Goal: Task Accomplishment & Management: Manage account settings

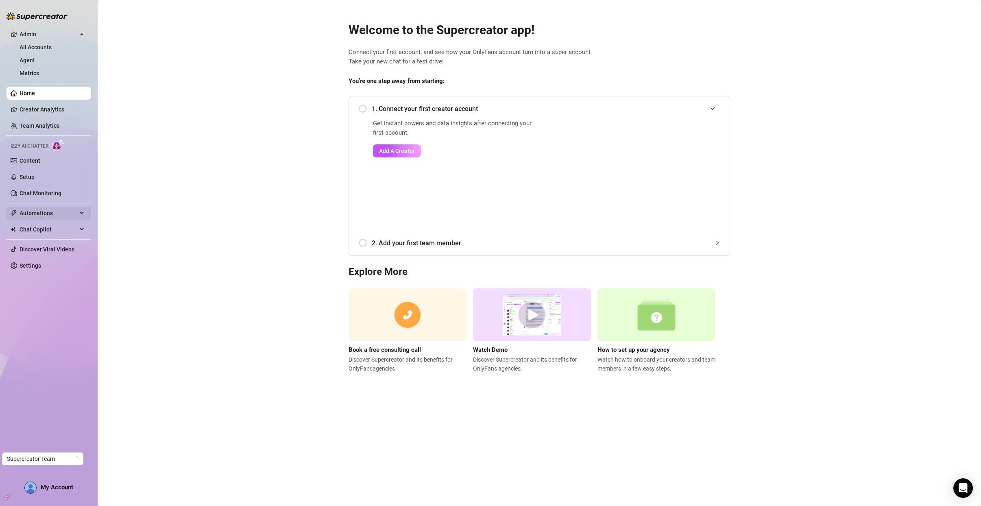
click at [44, 215] on span "Automations" at bounding box center [49, 213] width 58 height 13
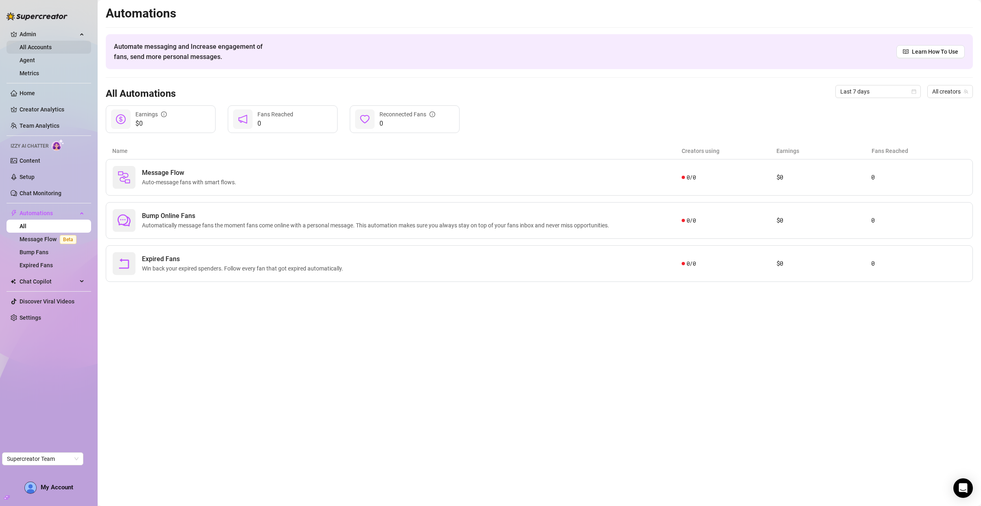
click at [44, 45] on link "All Accounts" at bounding box center [36, 47] width 32 height 7
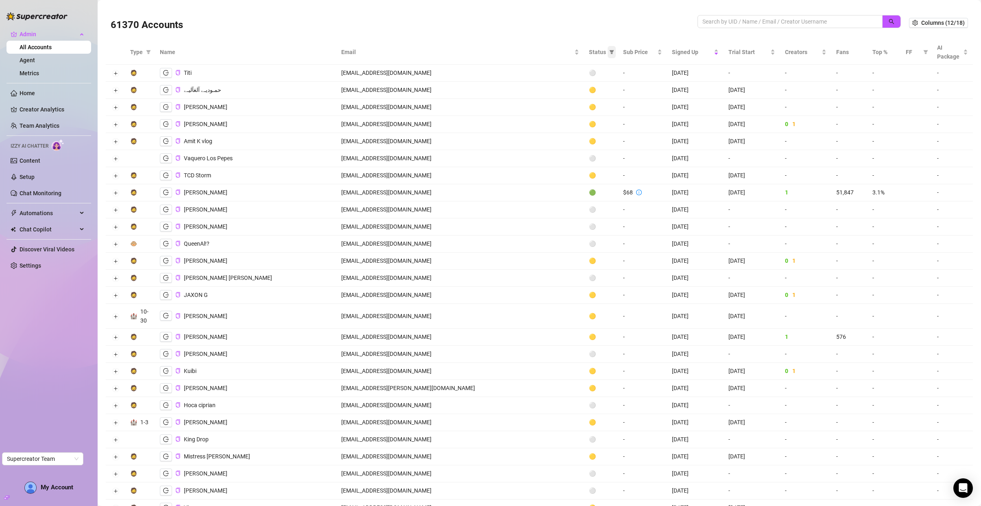
click at [610, 53] on icon "filter" at bounding box center [612, 52] width 4 height 4
click at [523, 90] on span "🟢 Active" at bounding box center [521, 93] width 48 height 9
checkbox input "true"
drag, startPoint x: 538, startPoint y: 132, endPoint x: 574, endPoint y: 132, distance: 36.2
click at [538, 132] on button "OK" at bounding box center [541, 136] width 13 height 10
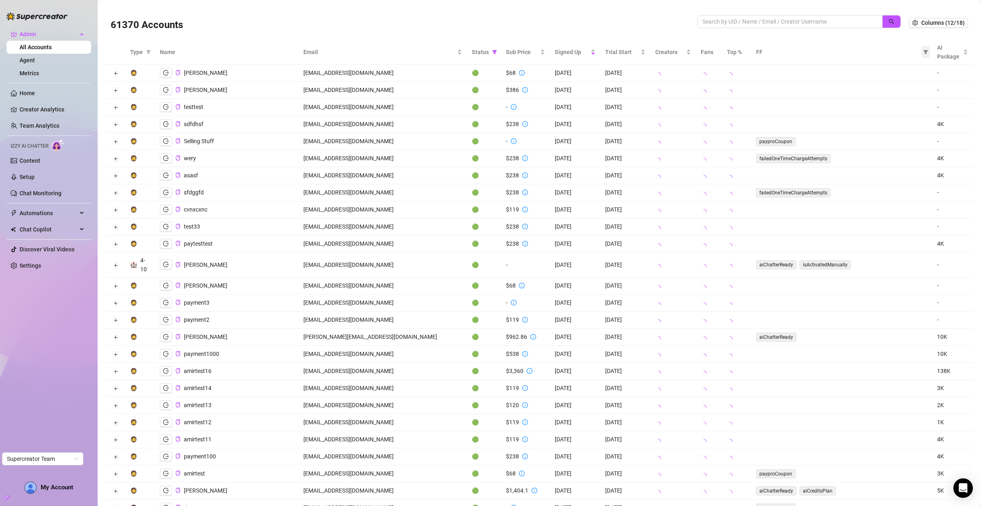
click at [922, 55] on span at bounding box center [926, 52] width 8 height 12
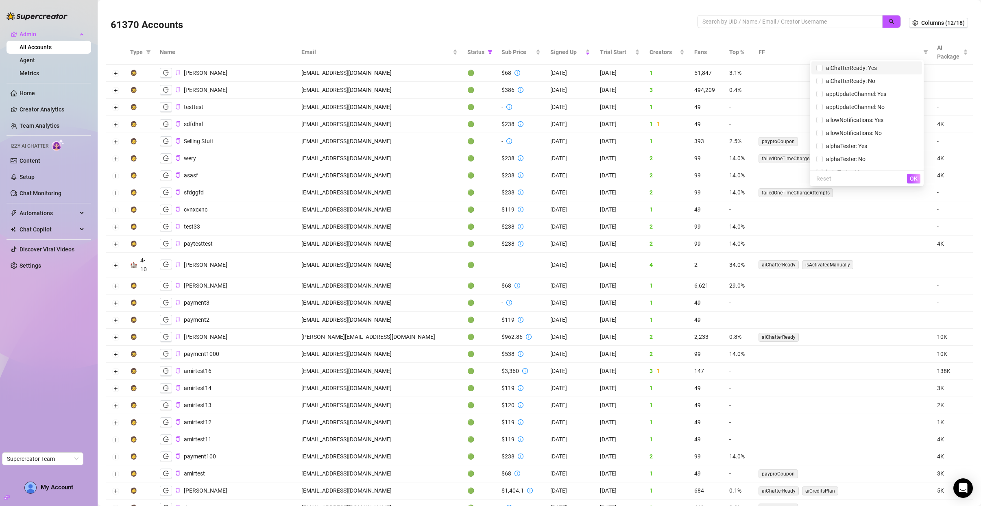
click at [840, 70] on span "aiChatterReady: Yes" at bounding box center [850, 68] width 54 height 7
checkbox input "true"
click at [907, 177] on button "OK" at bounding box center [913, 179] width 13 height 10
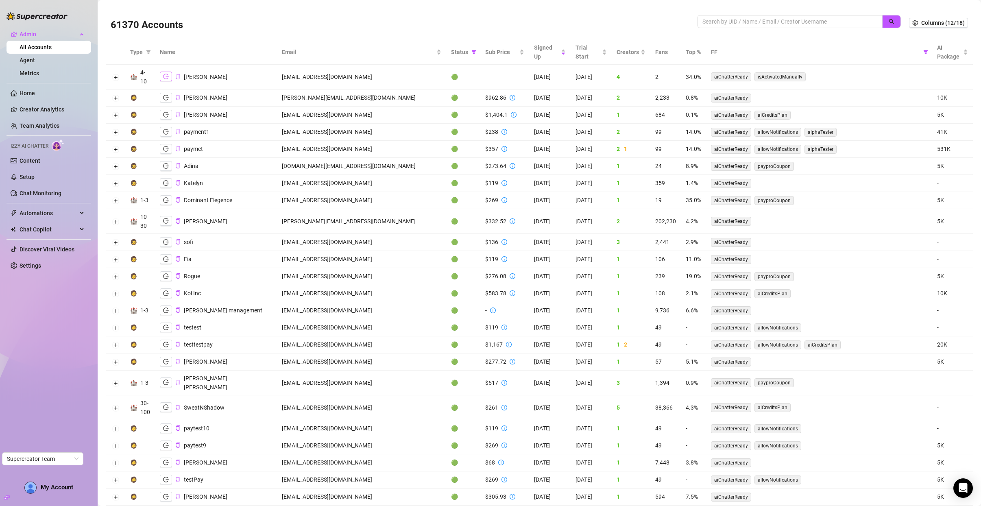
click at [164, 78] on icon "logout" at bounding box center [166, 77] width 6 height 6
click at [164, 99] on icon "logout" at bounding box center [166, 98] width 6 height 6
click at [164, 116] on icon "logout" at bounding box center [166, 115] width 6 height 6
click at [959, 50] on div "AI Package" at bounding box center [952, 52] width 31 height 18
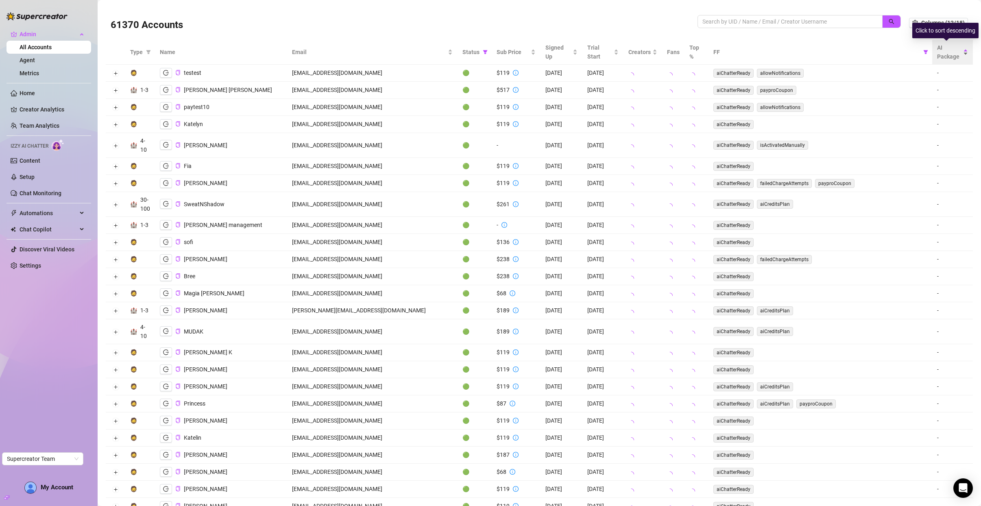
click at [963, 50] on div "AI Package" at bounding box center [952, 52] width 31 height 18
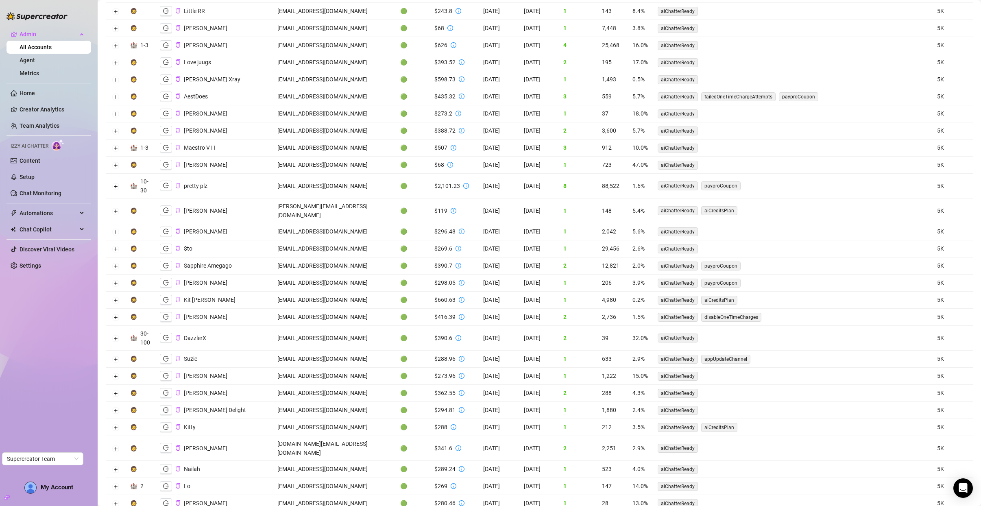
scroll to position [1406, 0]
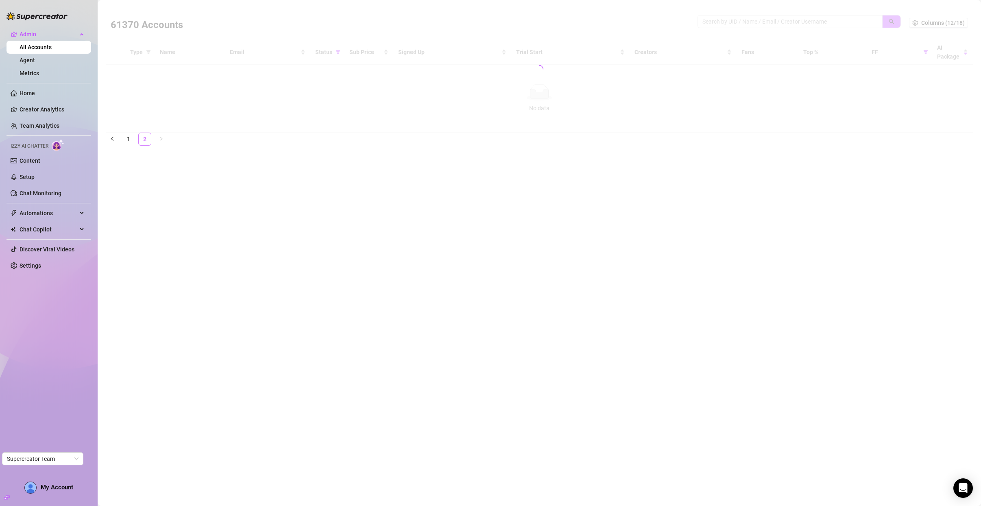
scroll to position [0, 0]
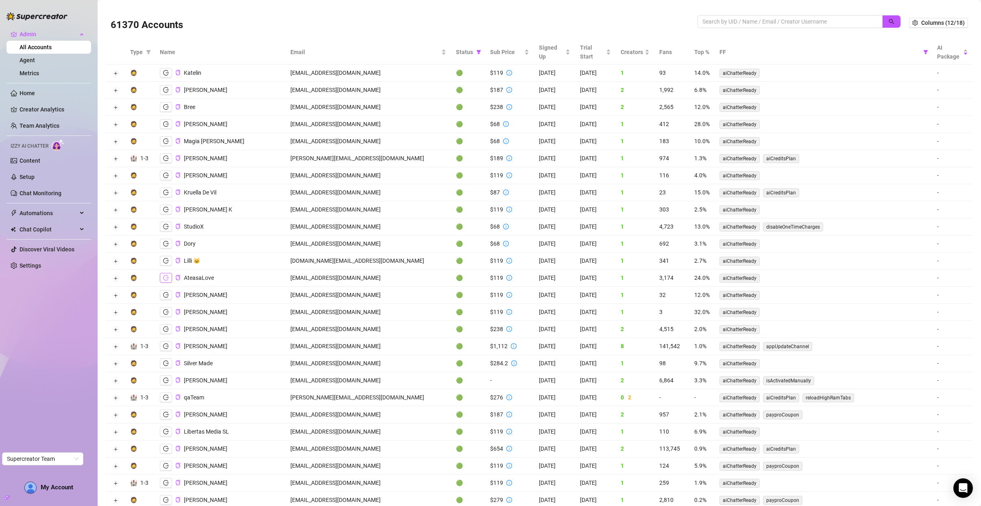
click at [165, 277] on icon "logout" at bounding box center [166, 278] width 6 height 6
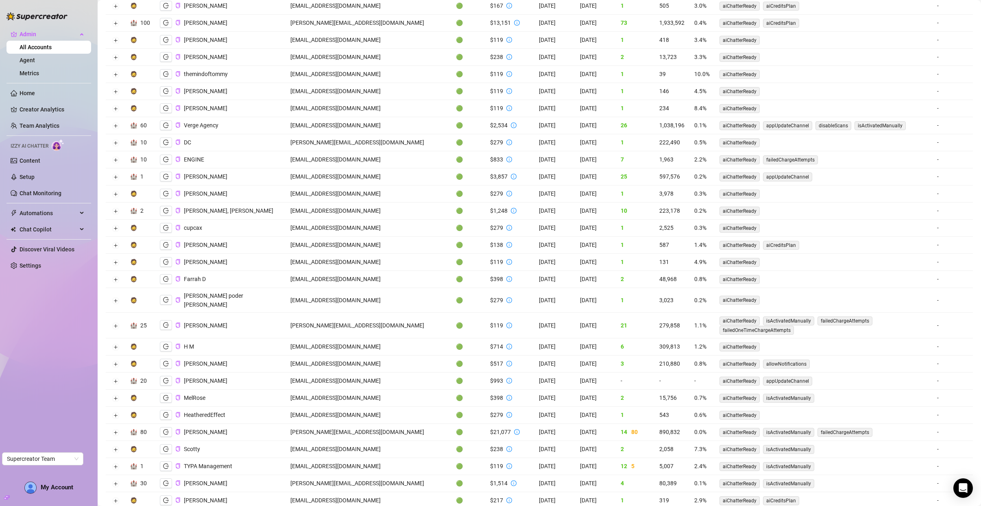
scroll to position [1136, 0]
click at [128, 506] on link "1" at bounding box center [128, 516] width 12 height 12
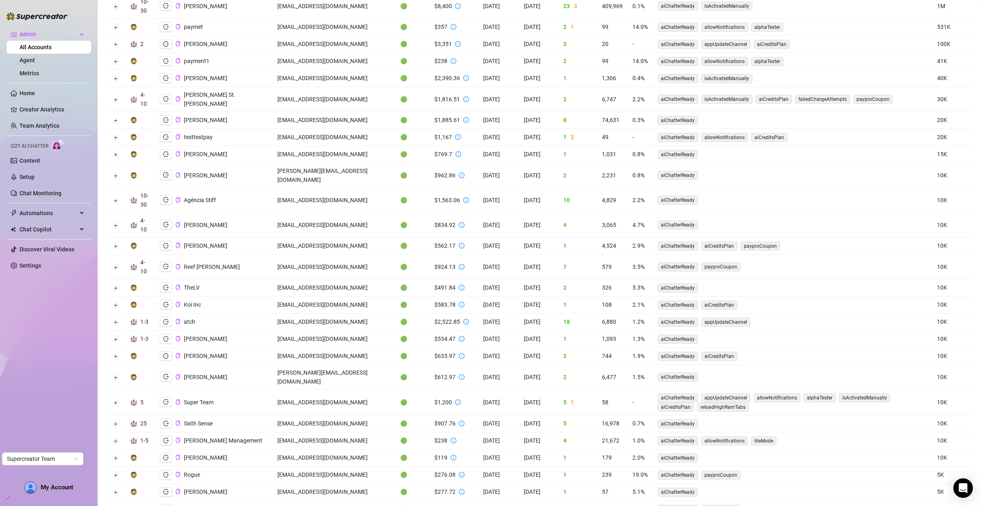
scroll to position [0, 0]
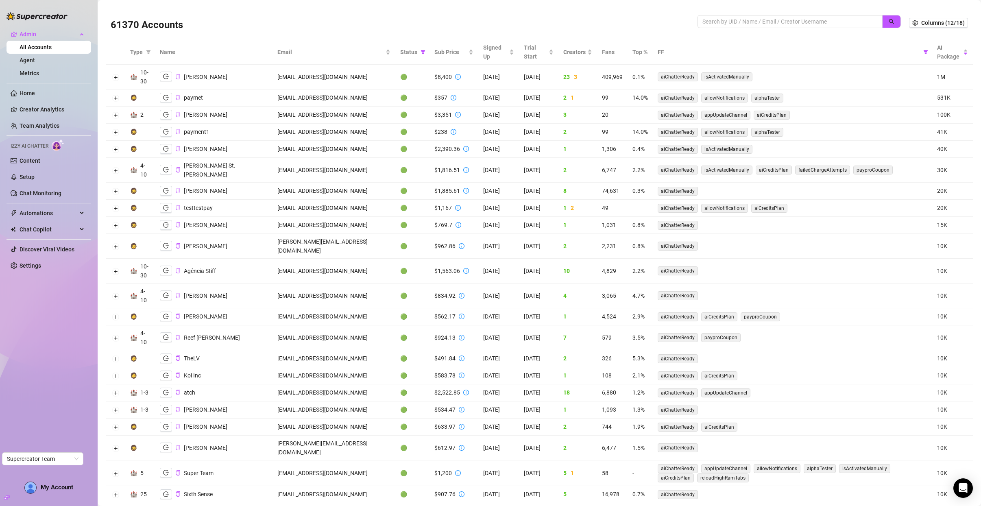
drag, startPoint x: 184, startPoint y: 240, endPoint x: 219, endPoint y: 242, distance: 35.4
click at [219, 242] on td "Charlotte Lily" at bounding box center [214, 246] width 118 height 25
copy span "Charlotte Lily"
click at [243, 273] on td "Agência Stiff" at bounding box center [214, 271] width 118 height 25
click at [192, 313] on span "brian" at bounding box center [206, 316] width 44 height 7
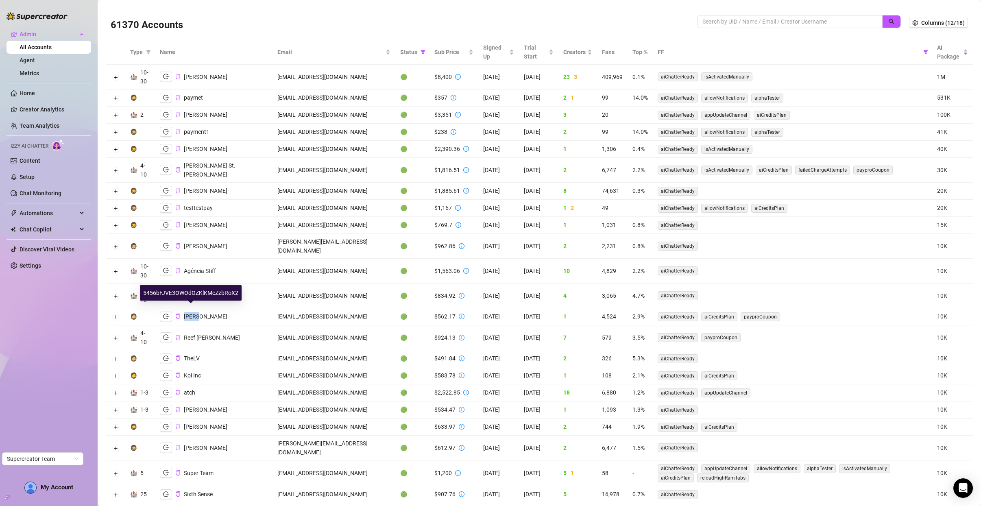
click at [192, 313] on span "brian" at bounding box center [206, 316] width 44 height 7
copy span "brian"
click at [273, 308] on td "djapex1120@gmail.com" at bounding box center [334, 316] width 123 height 17
drag, startPoint x: 255, startPoint y: 310, endPoint x: 341, endPoint y: 314, distance: 86.7
click at [341, 314] on td "djapex1120@gmail.com" at bounding box center [334, 316] width 123 height 17
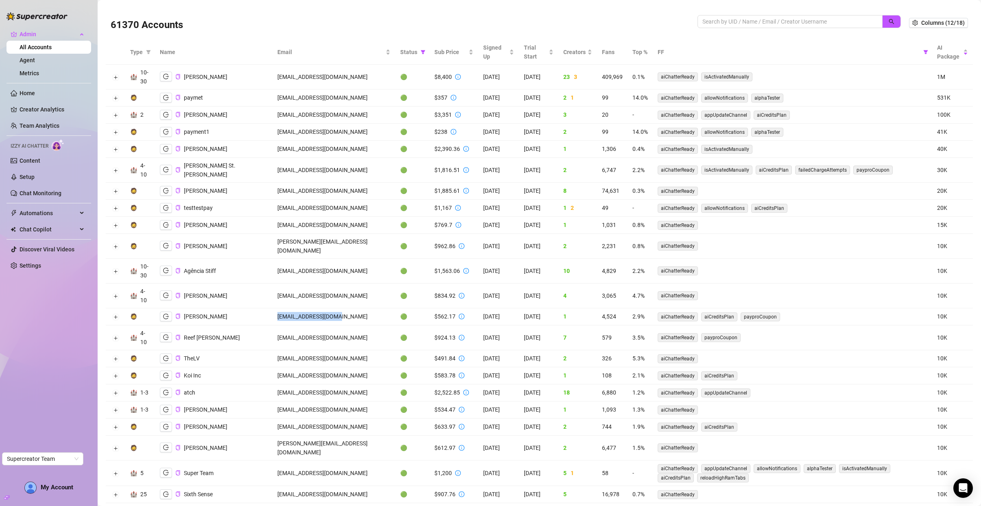
copy td "djapex1120@gmail.com"
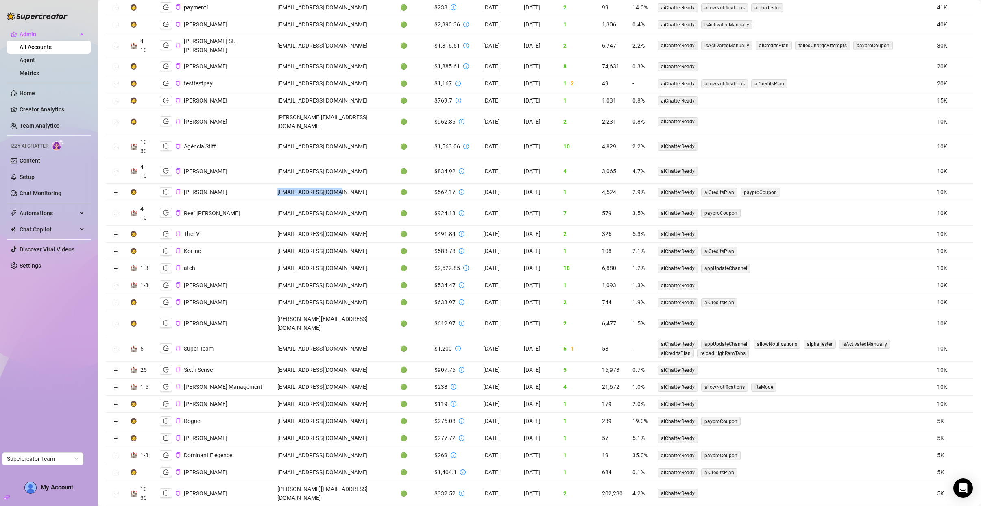
scroll to position [125, 0]
click at [200, 247] on span "Koi Inc" at bounding box center [192, 250] width 17 height 7
drag, startPoint x: 182, startPoint y: 245, endPoint x: 190, endPoint y: 246, distance: 7.8
click at [190, 246] on div "Koi Inc" at bounding box center [180, 251] width 41 height 10
click at [190, 247] on span "Koi Inc" at bounding box center [192, 250] width 17 height 7
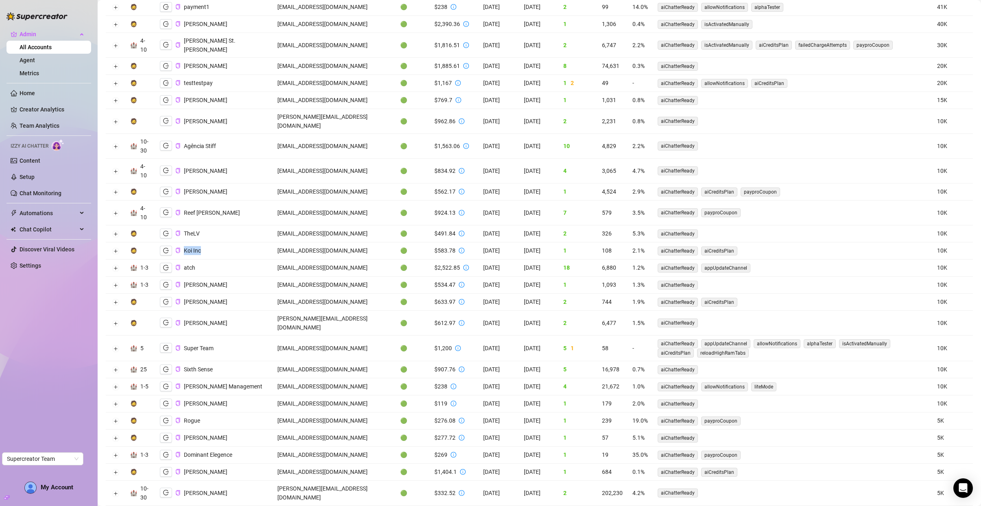
drag, startPoint x: 185, startPoint y: 242, endPoint x: 203, endPoint y: 247, distance: 19.3
click at [203, 247] on td "Koi Inc" at bounding box center [214, 250] width 118 height 17
copy span "Koi Inc"
click at [193, 400] on span "Krystelle Lacroix" at bounding box center [206, 403] width 44 height 7
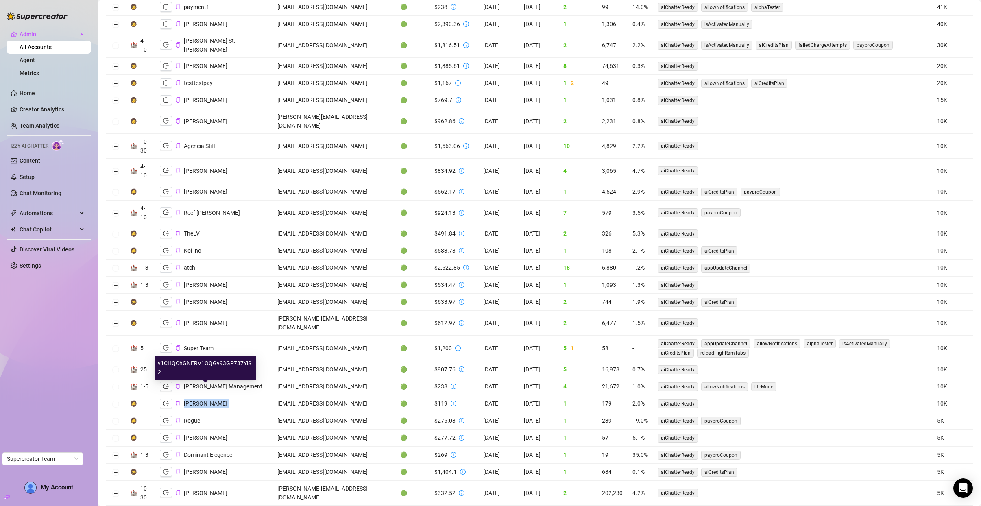
click at [193, 400] on span "Krystelle Lacroix" at bounding box center [206, 403] width 44 height 7
copy span "Krystelle Lacroix"
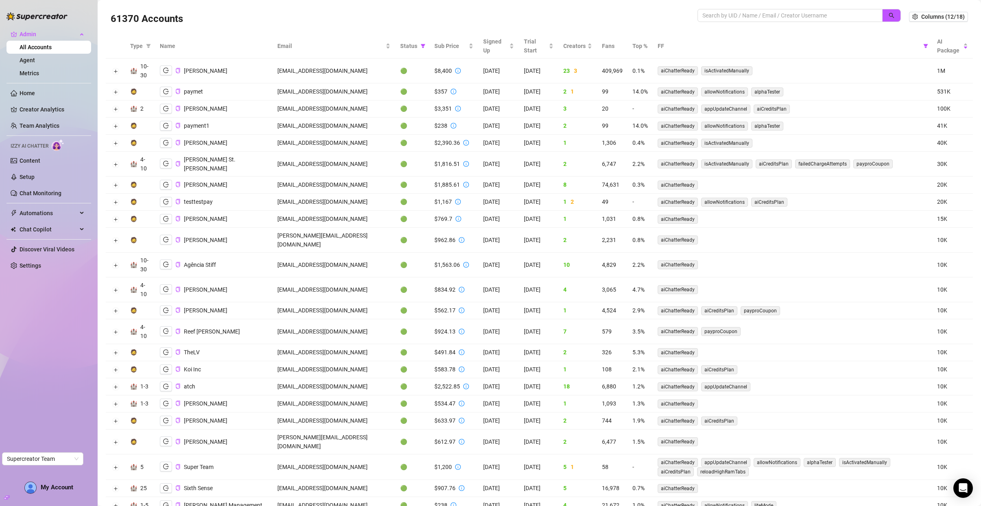
scroll to position [0, 0]
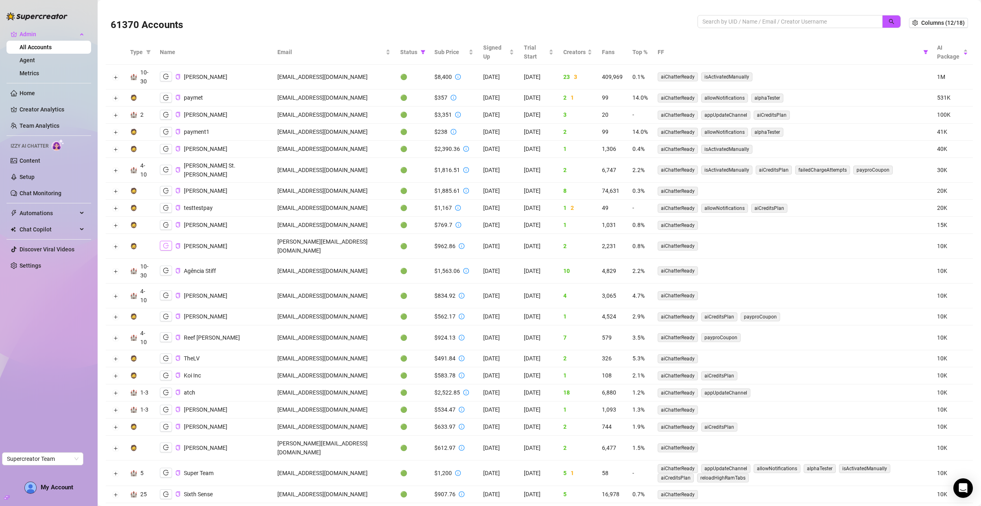
click at [169, 243] on button "button" at bounding box center [166, 246] width 12 height 10
click at [164, 314] on icon "logout" at bounding box center [166, 316] width 6 height 5
click at [168, 373] on icon "logout" at bounding box center [166, 376] width 6 height 6
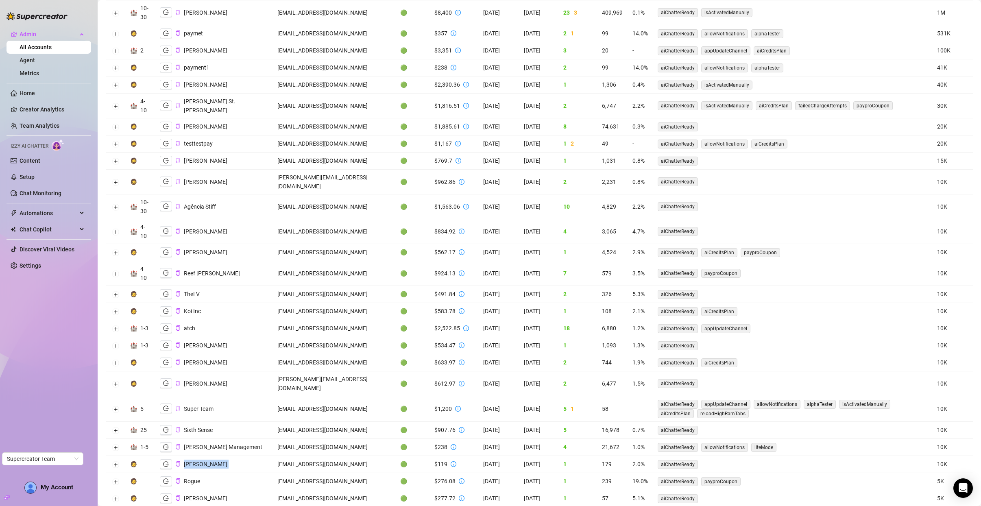
scroll to position [105, 0]
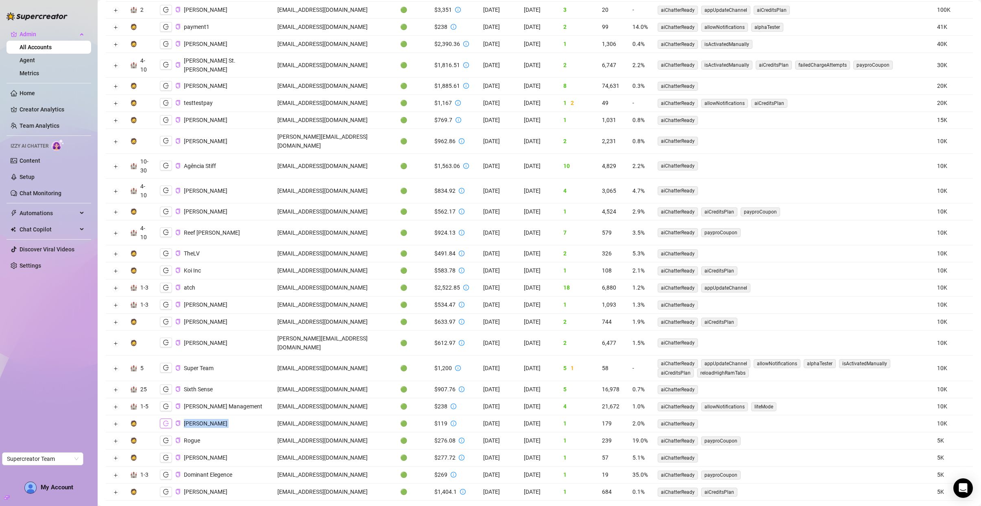
click at [168, 419] on button "button" at bounding box center [166, 424] width 12 height 10
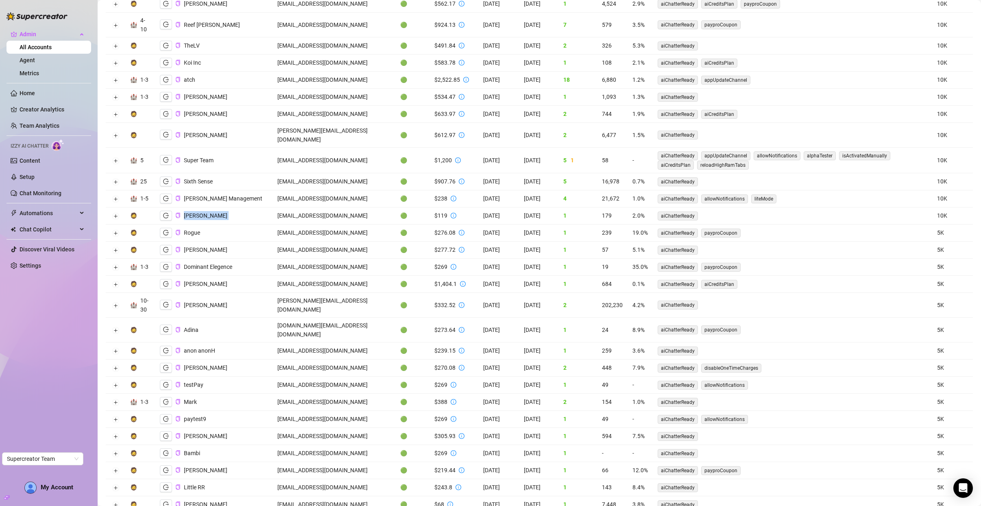
scroll to position [0, 0]
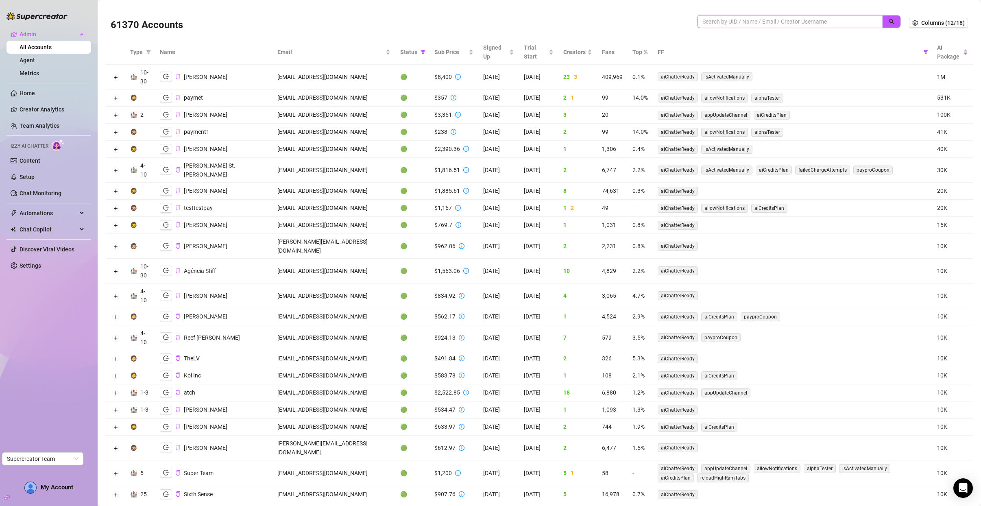
click at [751, 26] on input "search" at bounding box center [786, 21] width 169 height 9
type input "my good latin"
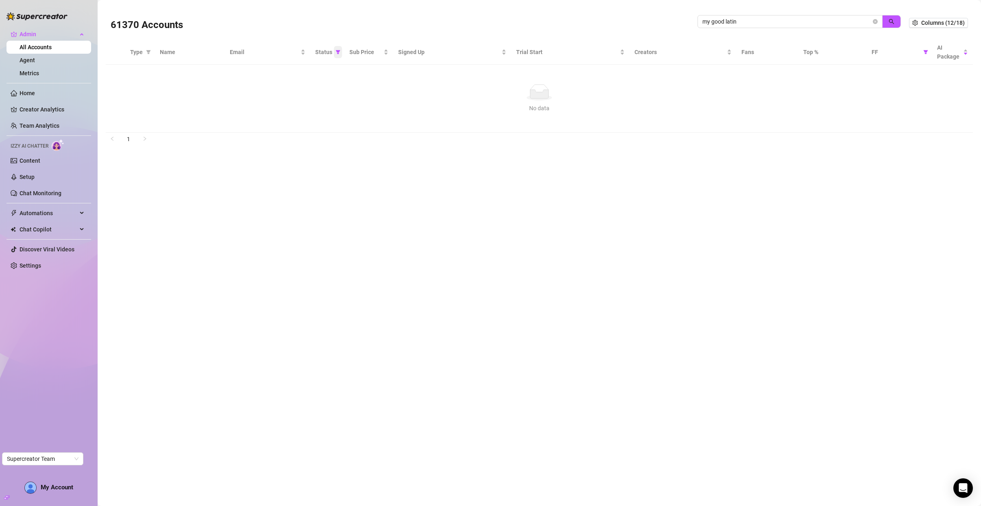
click at [338, 50] on icon "filter" at bounding box center [338, 52] width 5 height 5
click at [323, 96] on span "🟢 Active" at bounding box center [311, 93] width 48 height 9
checkbox input "false"
click at [336, 138] on button "OK" at bounding box center [331, 136] width 13 height 10
click at [117, 74] on button "Expand row" at bounding box center [115, 73] width 7 height 7
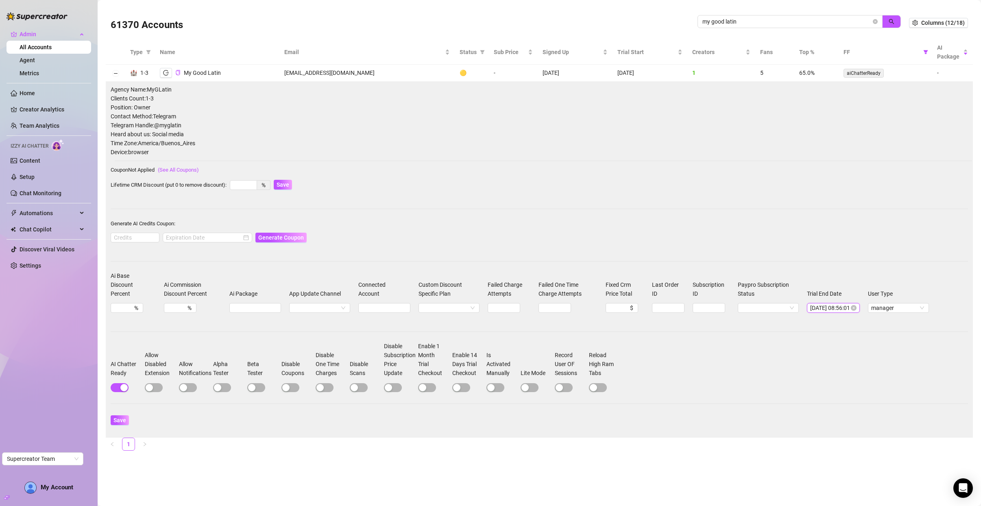
click at [827, 306] on input "2025-08-19 08:56:01" at bounding box center [829, 307] width 39 height 9
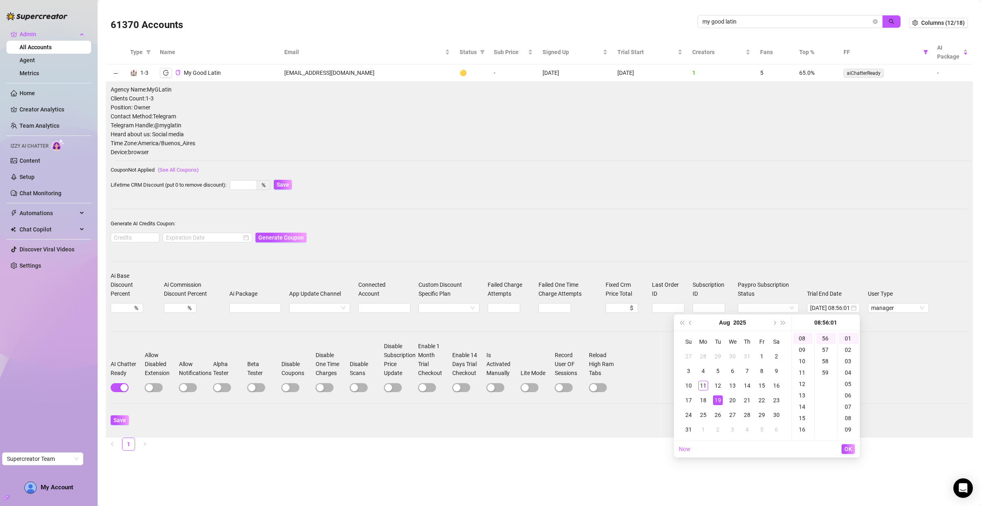
click at [840, 259] on div "Agency Name: MyGLatin Clients Count: 1-3 Position: Owner Contact Method: Telegr…" at bounding box center [539, 259] width 857 height 349
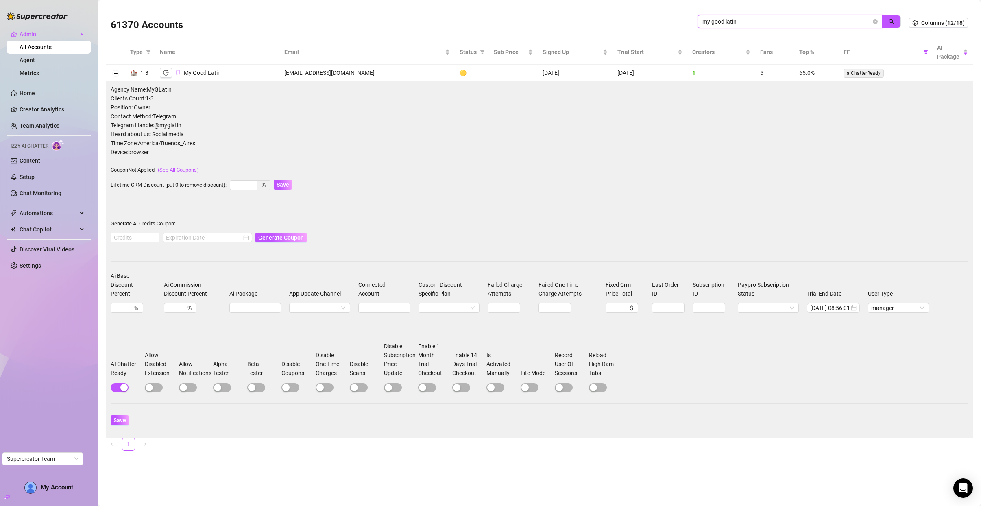
drag, startPoint x: 749, startPoint y: 24, endPoint x: 674, endPoint y: 29, distance: 75.0
click at [674, 29] on div "61370 Accounts my good latin" at bounding box center [510, 23] width 798 height 28
drag, startPoint x: 682, startPoint y: 24, endPoint x: 687, endPoint y: 21, distance: 6.2
click at [687, 21] on div "61370 Accounts" at bounding box center [404, 23] width 587 height 28
drag, startPoint x: 739, startPoint y: 24, endPoint x: 698, endPoint y: 24, distance: 41.5
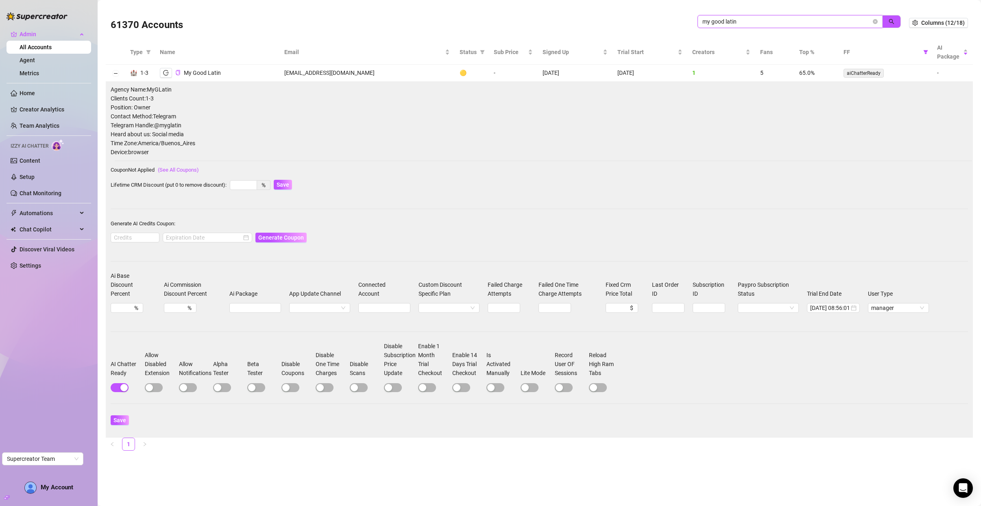
click at [698, 24] on span "my good latin" at bounding box center [790, 21] width 185 height 13
paste input "Cti1ai4TgrYp4Rq2RoH2YqFecBC2"
type input "Cti1ai4TgrYp4Rq2RoH2YqFecBC2"
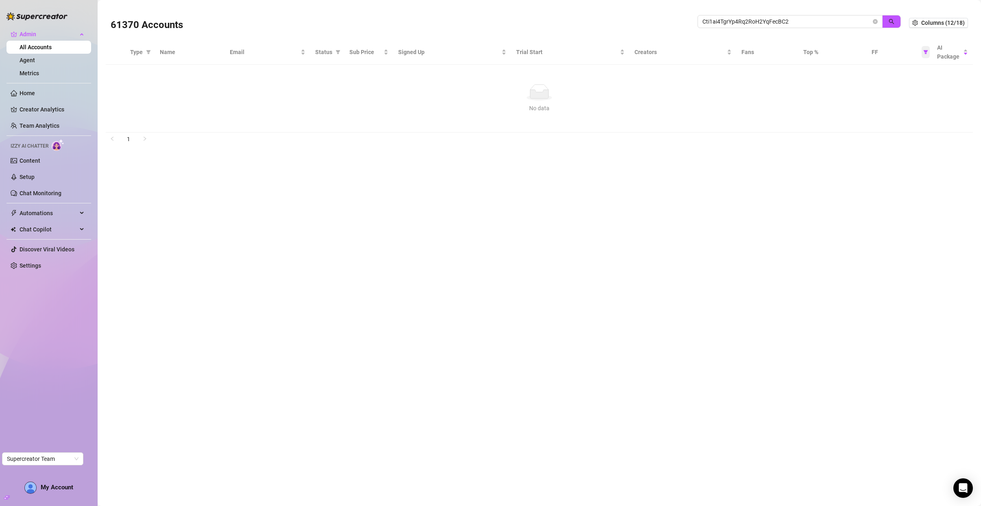
click at [926, 52] on icon "filter" at bounding box center [926, 52] width 4 height 4
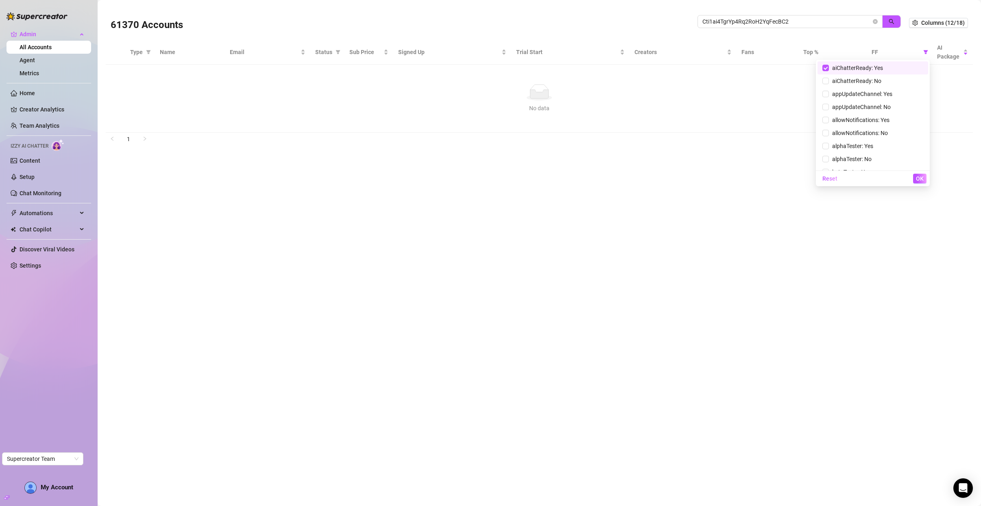
click at [879, 70] on span "aiChatterReady: Yes" at bounding box center [872, 67] width 101 height 9
checkbox input "false"
click at [923, 177] on span "OK" at bounding box center [920, 178] width 8 height 7
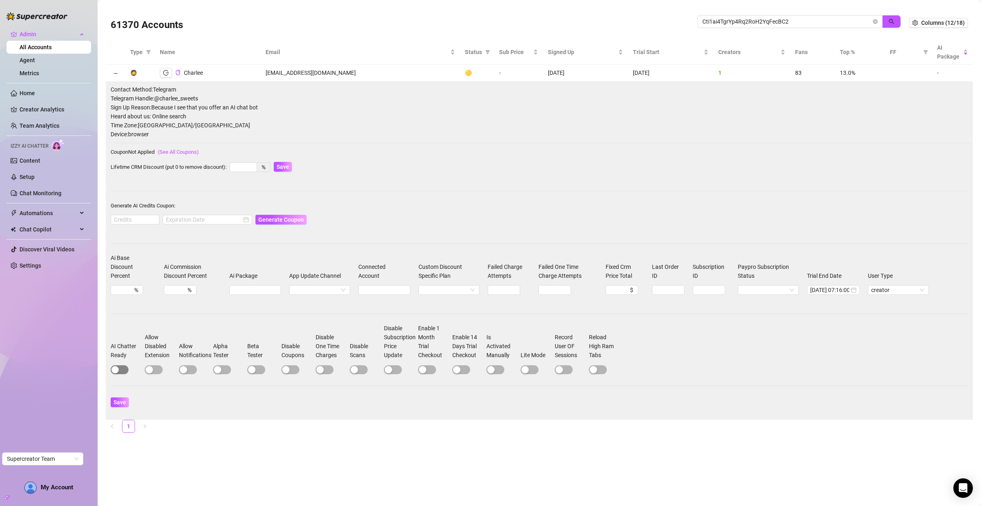
click at [124, 371] on span "button" at bounding box center [120, 369] width 18 height 9
click at [123, 401] on span "Save" at bounding box center [119, 402] width 13 height 7
click at [169, 72] on button "button" at bounding box center [166, 73] width 12 height 10
click at [143, 218] on input at bounding box center [135, 219] width 48 height 9
type input "1000"
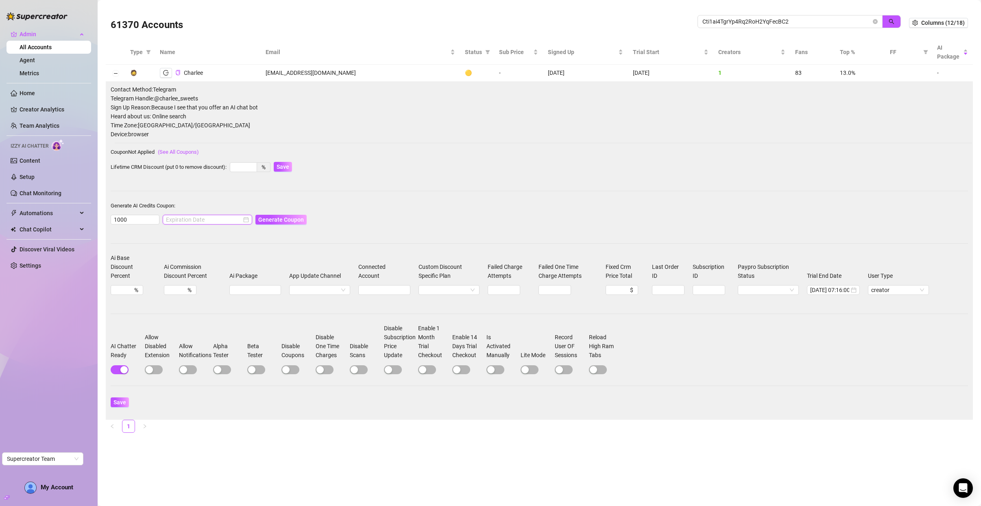
click at [218, 218] on input at bounding box center [204, 219] width 76 height 9
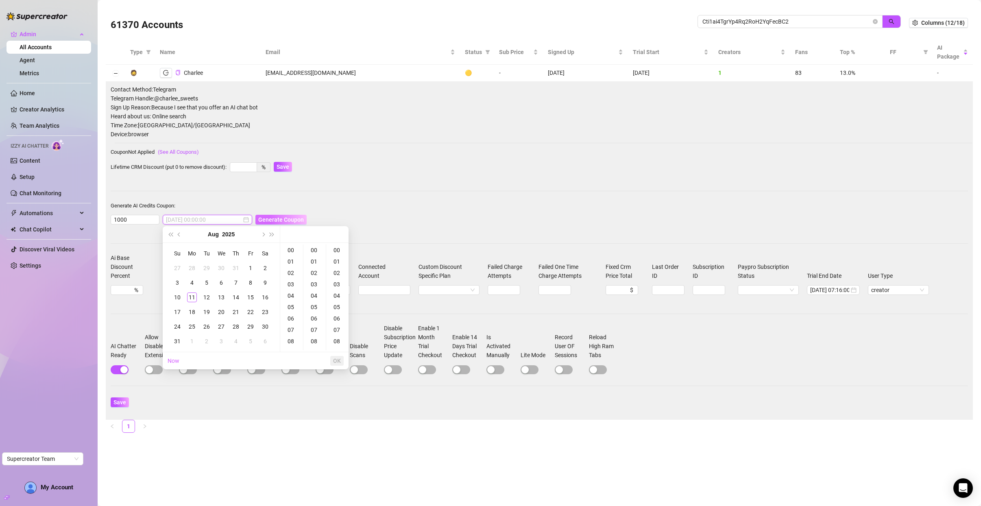
type input "2025-07-31 00:00:00"
click at [261, 231] on button "Next month (PageDown)" at bounding box center [262, 234] width 9 height 16
click at [234, 285] on div "11" at bounding box center [236, 283] width 10 height 10
type input "2025-09-11 00:00:00"
click at [272, 219] on span "Generate Coupon" at bounding box center [281, 219] width 46 height 7
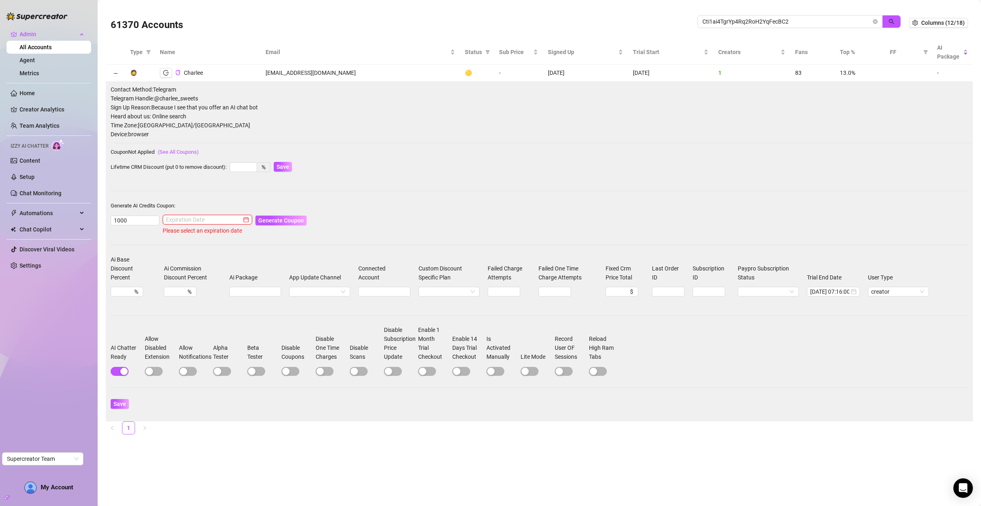
click at [207, 220] on input at bounding box center [204, 219] width 76 height 9
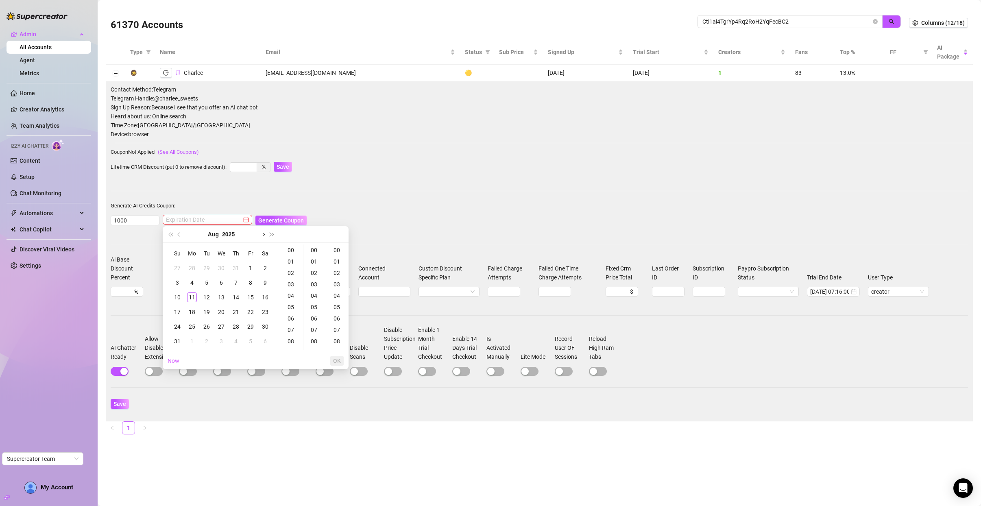
click at [262, 235] on span "Next month (PageDown)" at bounding box center [263, 234] width 4 height 4
click at [236, 285] on div "11" at bounding box center [236, 283] width 10 height 10
type input "2025-09-11 00:00:00"
click at [339, 359] on span "OK" at bounding box center [337, 361] width 8 height 7
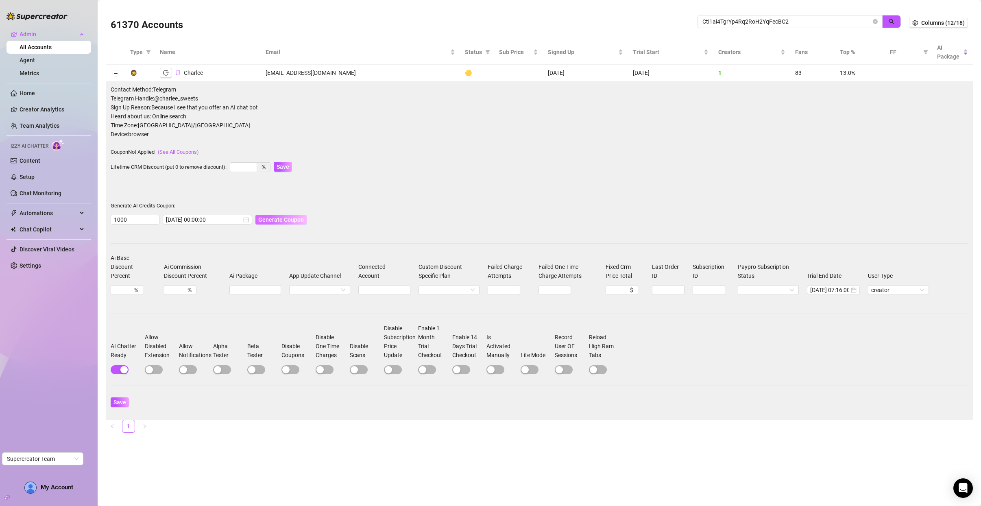
click at [262, 217] on span "Generate Coupon" at bounding box center [281, 219] width 46 height 7
drag, startPoint x: 542, startPoint y: 13, endPoint x: 610, endPoint y: 14, distance: 68.3
click at [606, 14] on span "Coupon for 1000 credits generated successfully for Charlee!: BE1F007200RS0J3N0A…" at bounding box center [495, 14] width 220 height 9
drag, startPoint x: 543, startPoint y: 15, endPoint x: 613, endPoint y: 17, distance: 70.0
click at [611, 17] on div "Coupon for 1000 credits generated successfully for Charlee!: BE1F007200RS0J3N0A…" at bounding box center [491, 15] width 240 height 16
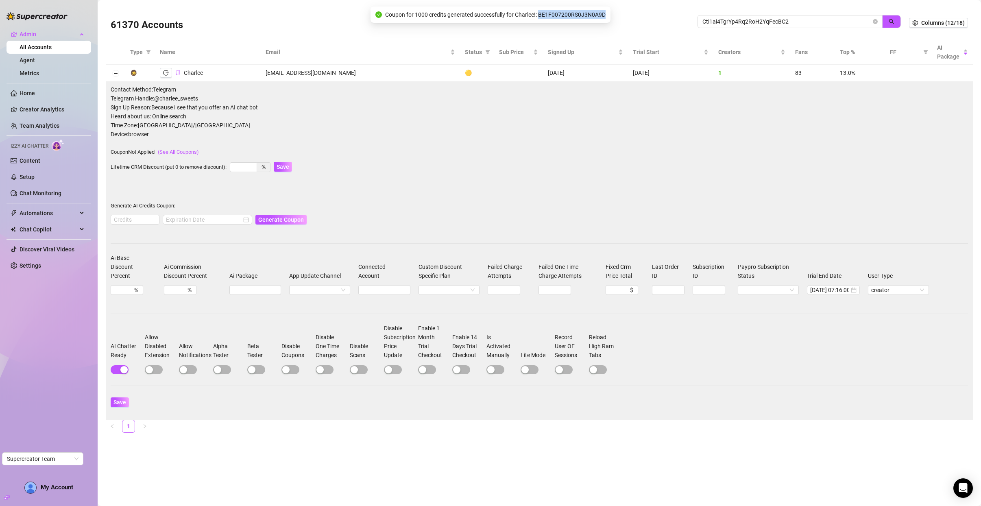
copy span "BE1F007200RS0J3N0A9D"
click at [871, 20] on span "Cti1ai4TgrYp4Rq2RoH2YqFecBC2" at bounding box center [790, 21] width 185 height 13
click at [877, 19] on icon "close-circle" at bounding box center [875, 21] width 5 height 5
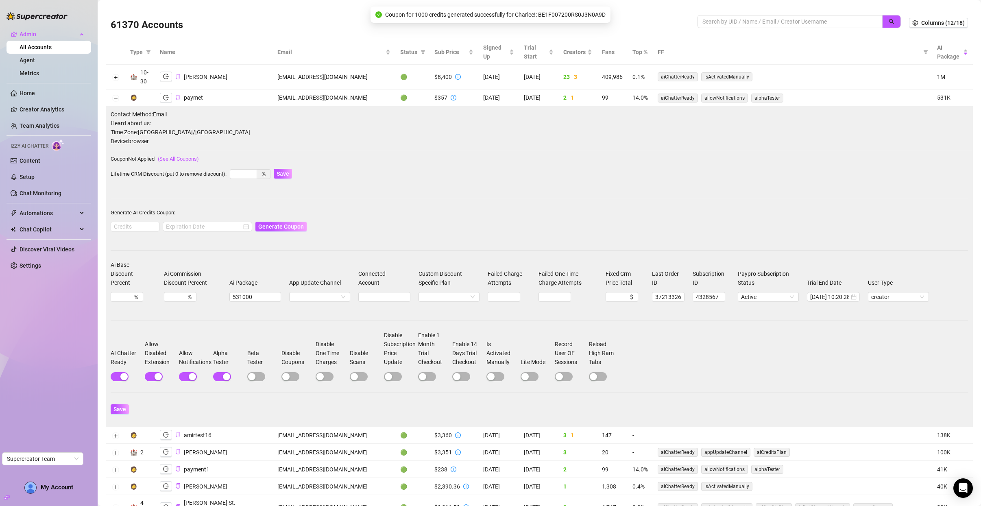
click at [121, 98] on td at bounding box center [116, 97] width 20 height 17
click at [116, 98] on button "Collapse row" at bounding box center [115, 98] width 7 height 7
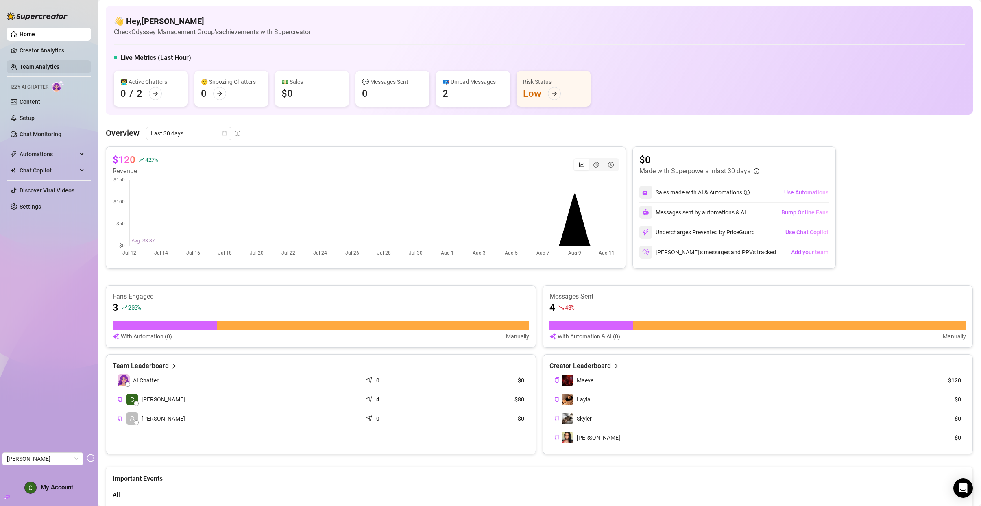
click at [43, 64] on link "Team Analytics" at bounding box center [40, 66] width 40 height 7
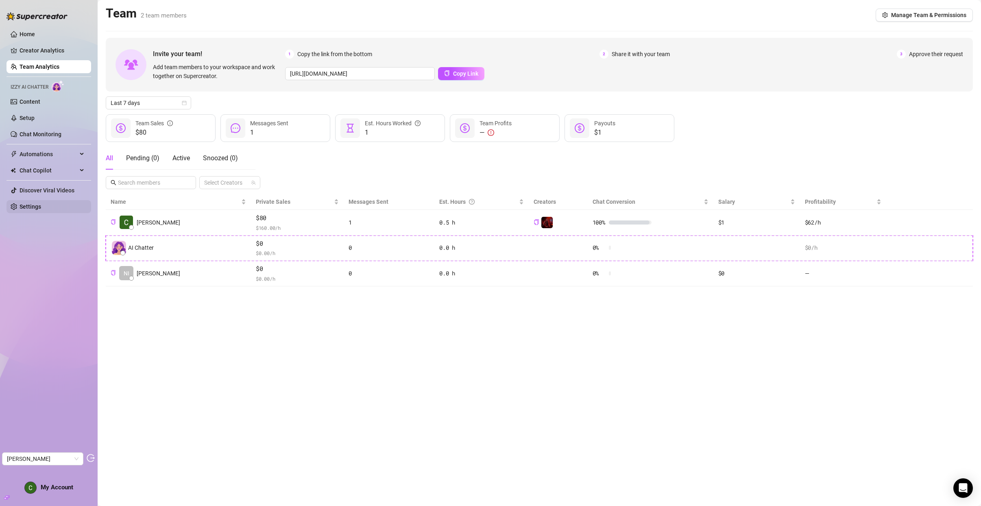
click at [41, 209] on link "Settings" at bounding box center [31, 206] width 22 height 7
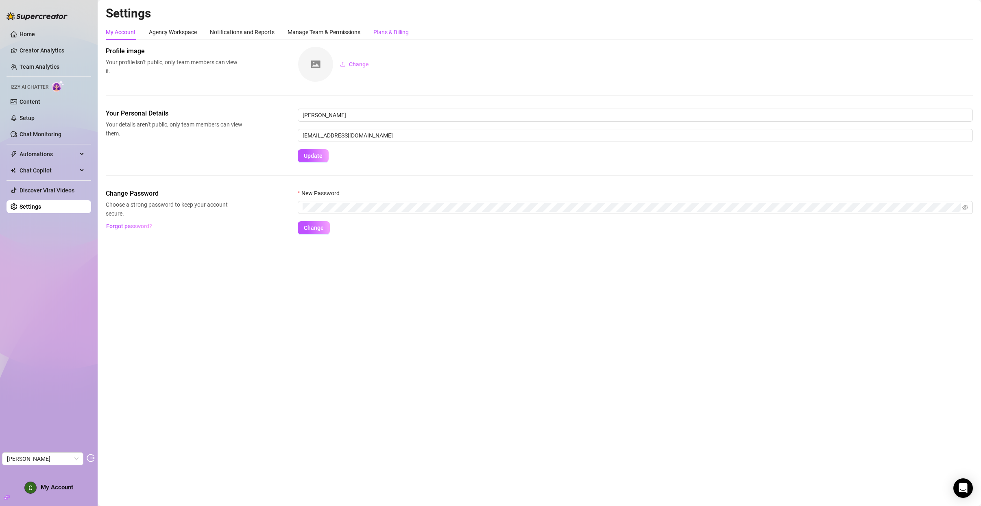
click at [404, 35] on div "Plans & Billing" at bounding box center [390, 32] width 35 height 9
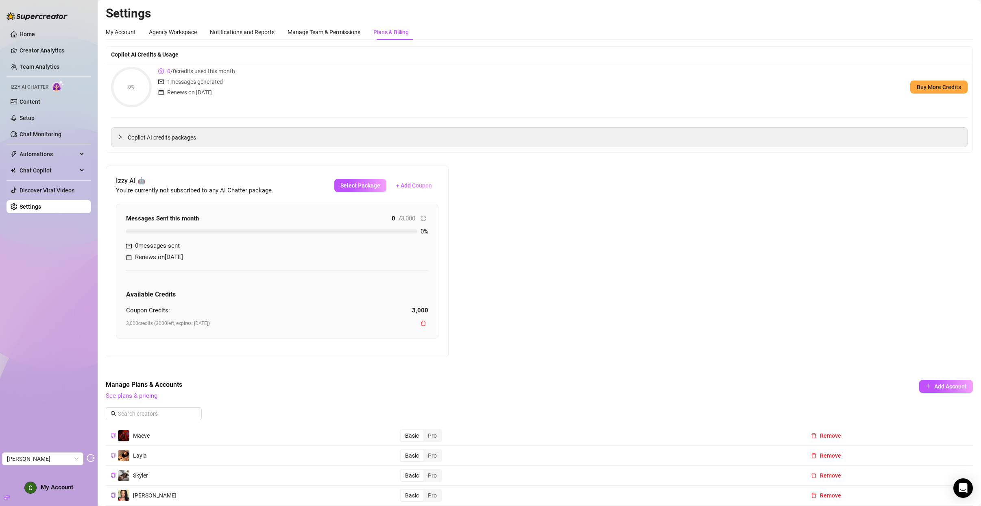
click at [36, 58] on ul "Home Creator Analytics Team Analytics Izzy AI Chatter Content Setup Chat Monito…" at bounding box center [49, 120] width 85 height 192
click at [36, 64] on link "Team Analytics" at bounding box center [40, 66] width 40 height 7
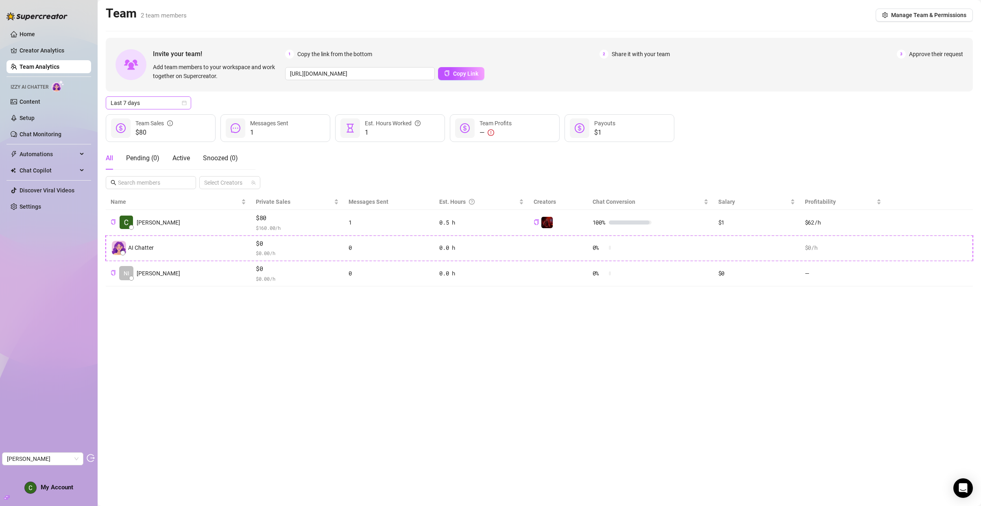
click at [186, 103] on icon "calendar" at bounding box center [184, 102] width 5 height 5
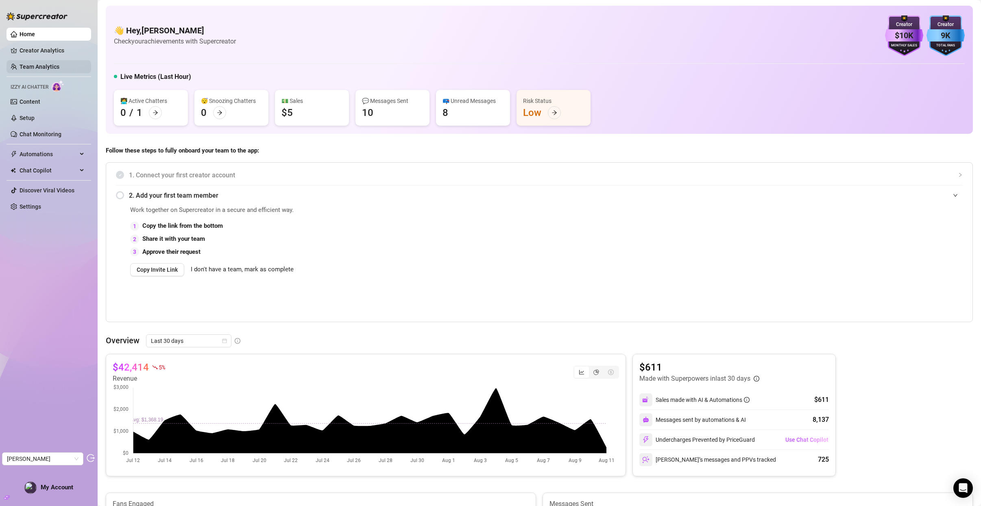
click at [50, 63] on link "Team Analytics" at bounding box center [40, 66] width 40 height 7
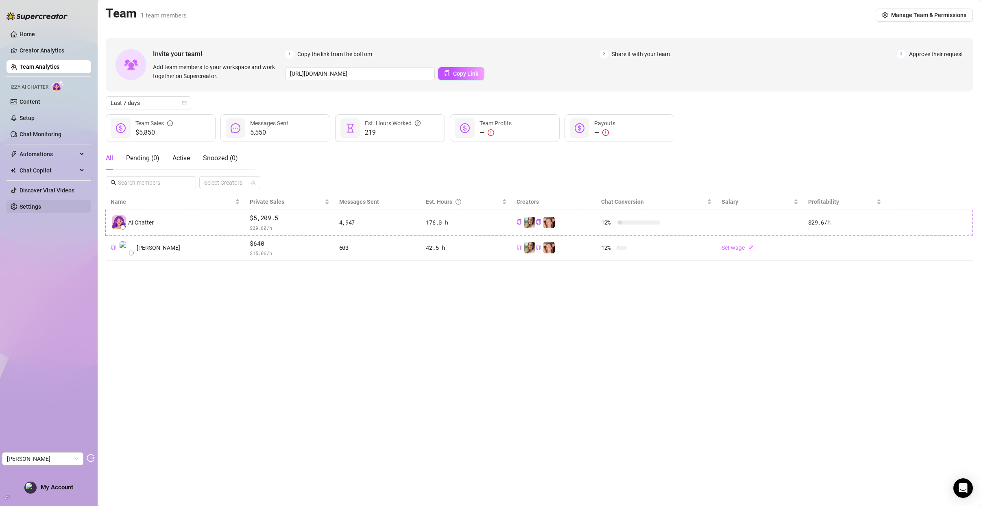
click at [41, 210] on link "Settings" at bounding box center [31, 206] width 22 height 7
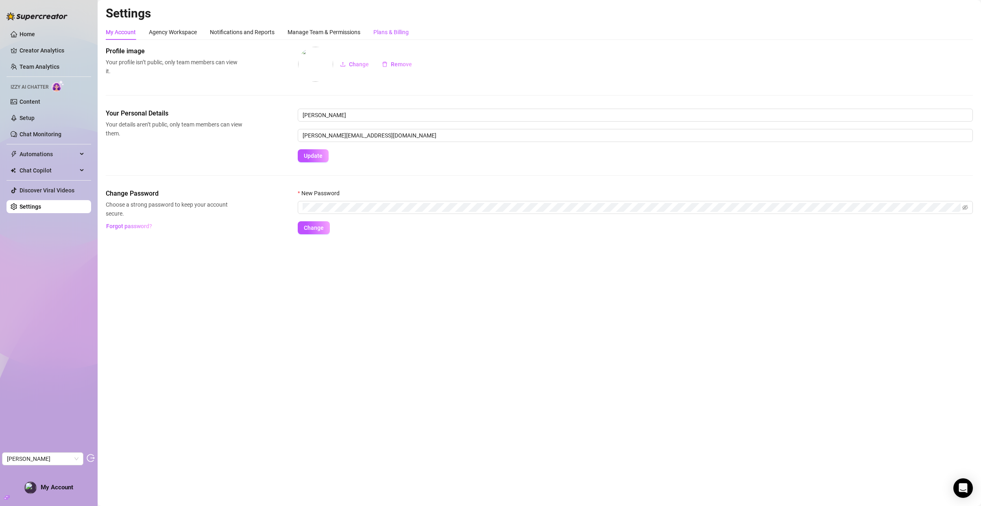
click at [403, 32] on div "Plans & Billing" at bounding box center [390, 32] width 35 height 9
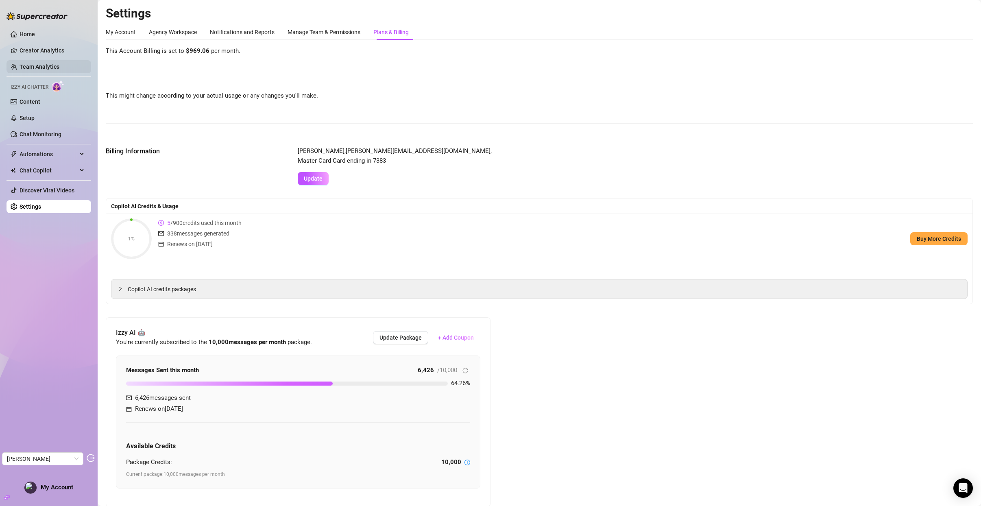
click at [49, 70] on link "Team Analytics" at bounding box center [40, 66] width 40 height 7
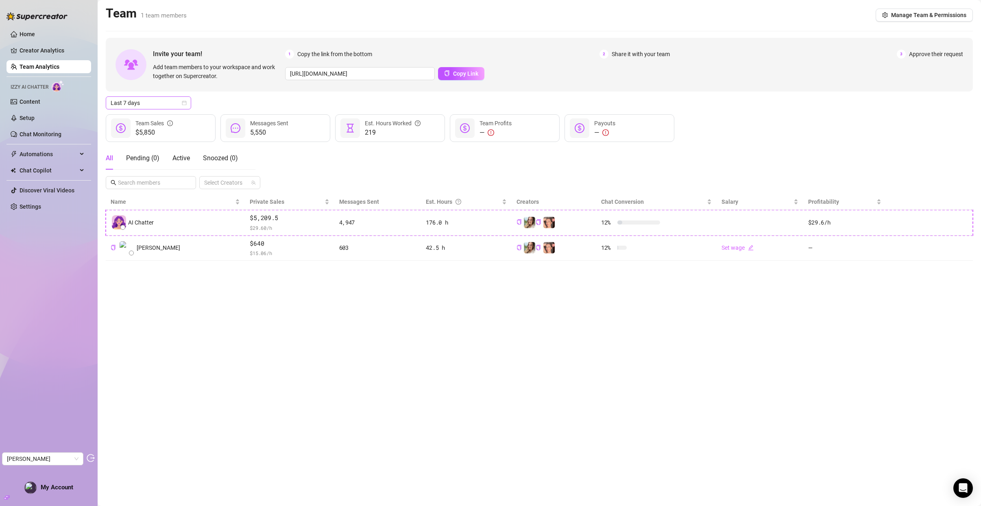
click at [188, 101] on div "Last 7 days" at bounding box center [148, 102] width 85 height 13
click at [148, 168] on div "Custom date" at bounding box center [148, 171] width 72 height 9
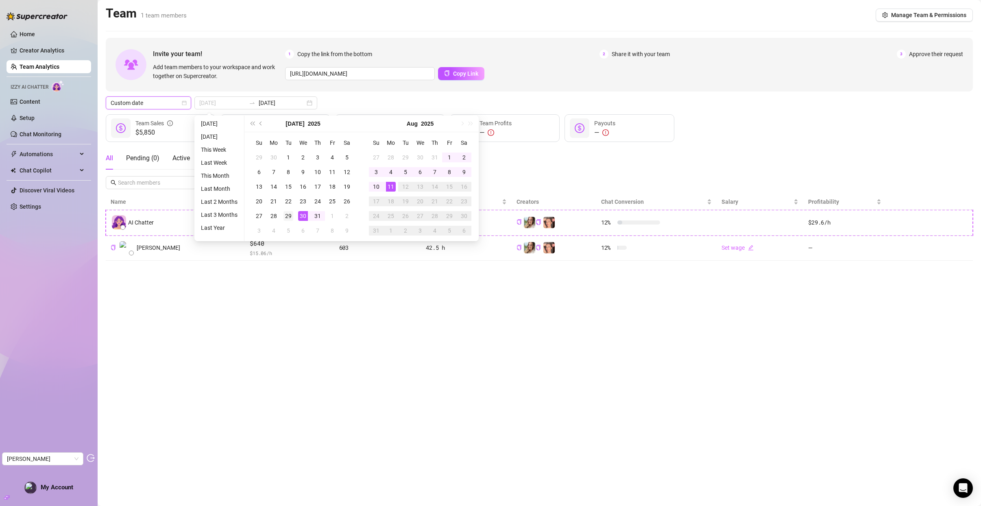
type input "2025-07-29"
click at [289, 216] on div "29" at bounding box center [288, 216] width 10 height 10
type input "2025-08-11"
click at [389, 185] on div "11" at bounding box center [391, 187] width 10 height 10
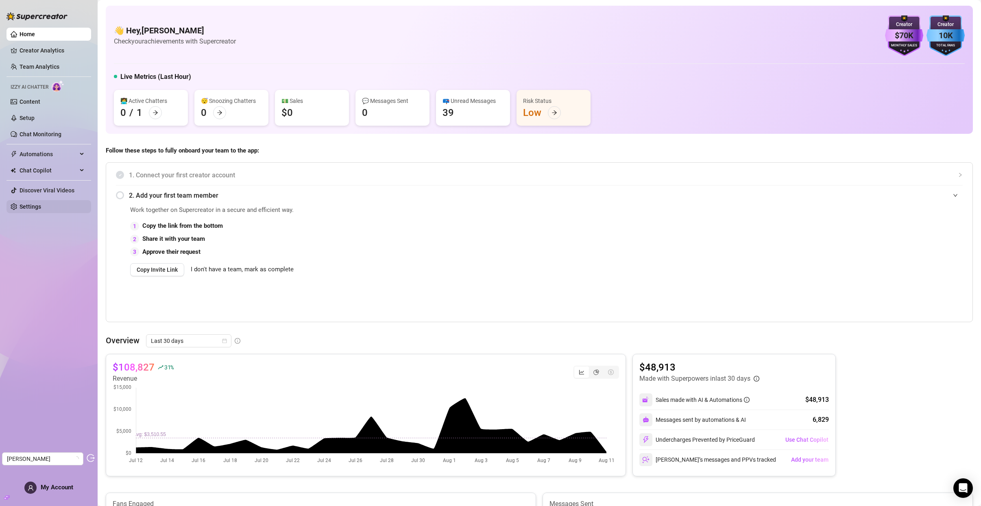
click at [41, 206] on link "Settings" at bounding box center [31, 206] width 22 height 7
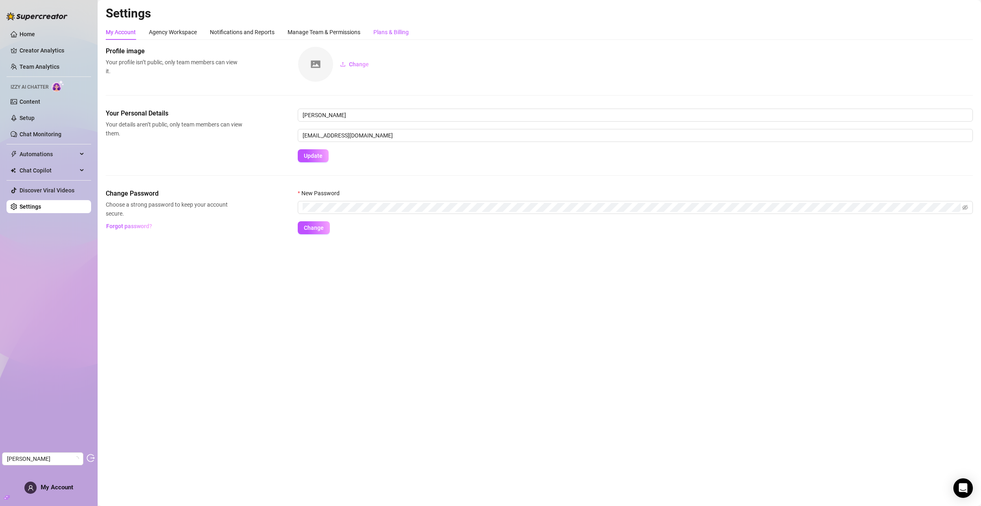
click at [407, 31] on div "Plans & Billing" at bounding box center [390, 32] width 35 height 9
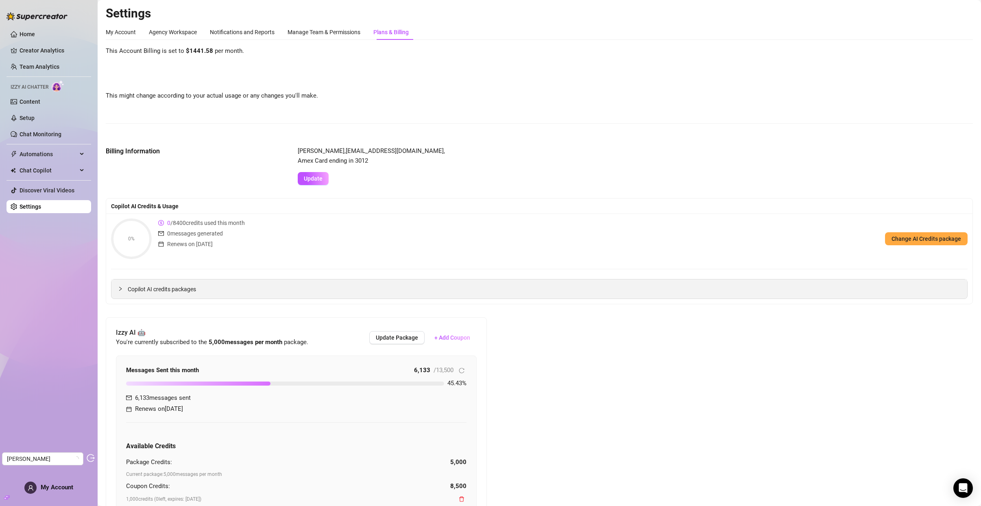
click at [170, 292] on span "Copilot AI credits packages" at bounding box center [544, 289] width 833 height 9
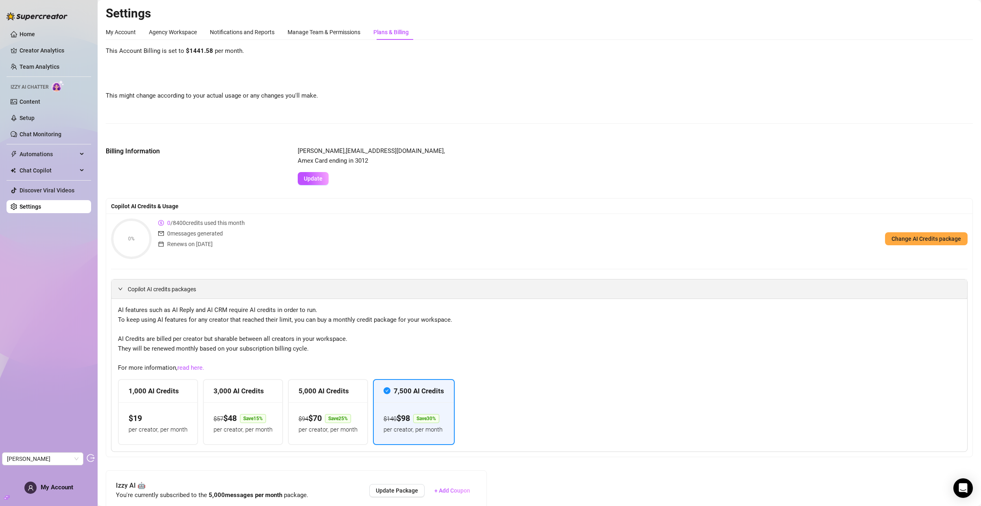
click at [135, 290] on span "Copilot AI credits packages" at bounding box center [544, 289] width 833 height 9
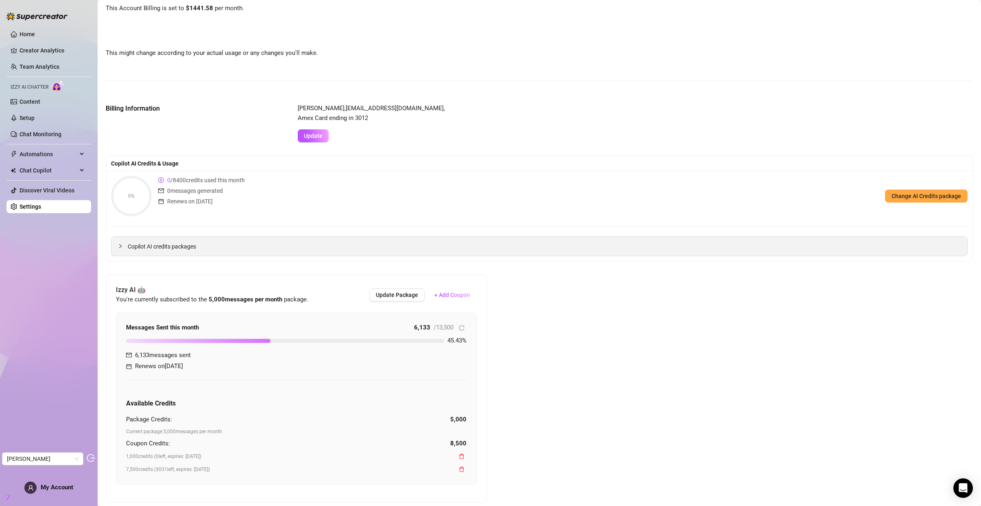
scroll to position [65, 0]
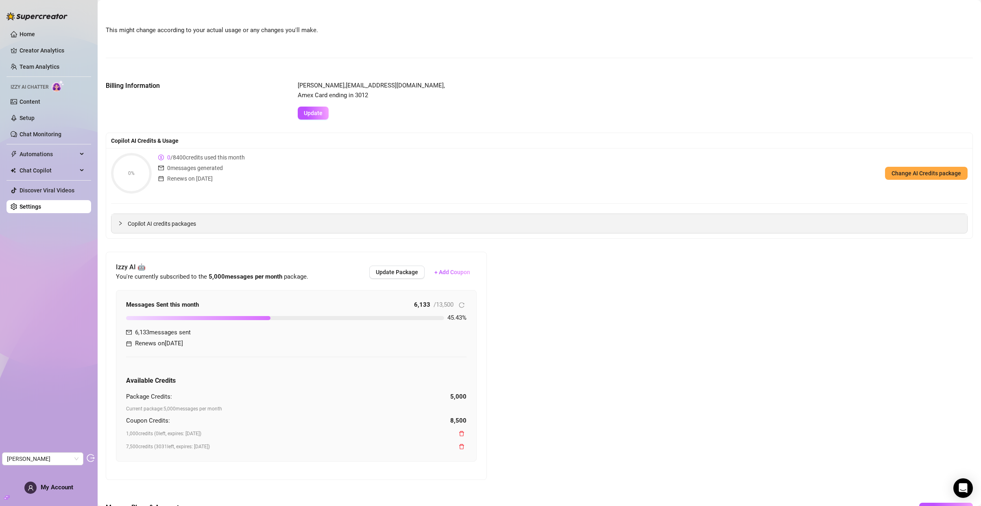
click at [153, 224] on span "Copilot AI credits packages" at bounding box center [544, 223] width 833 height 9
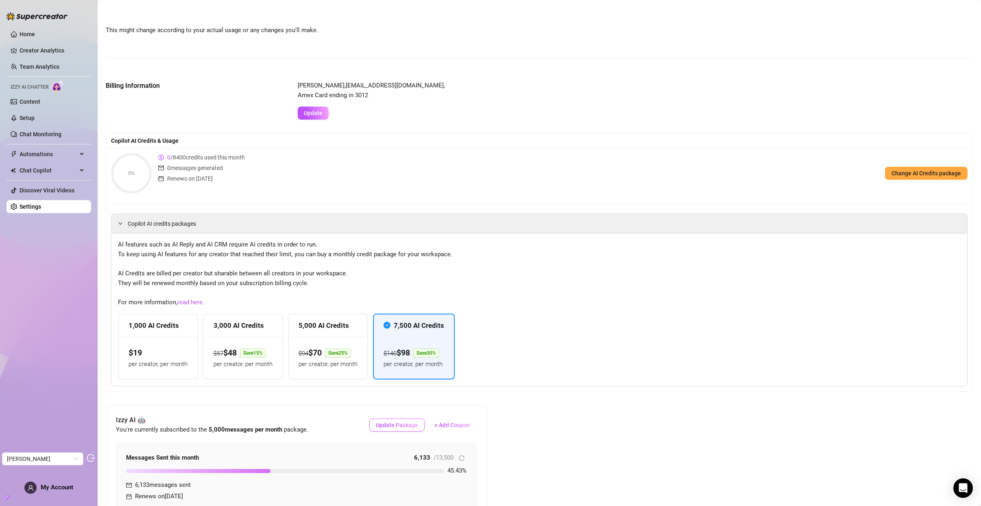
click at [399, 427] on span "Update Package" at bounding box center [397, 425] width 42 height 7
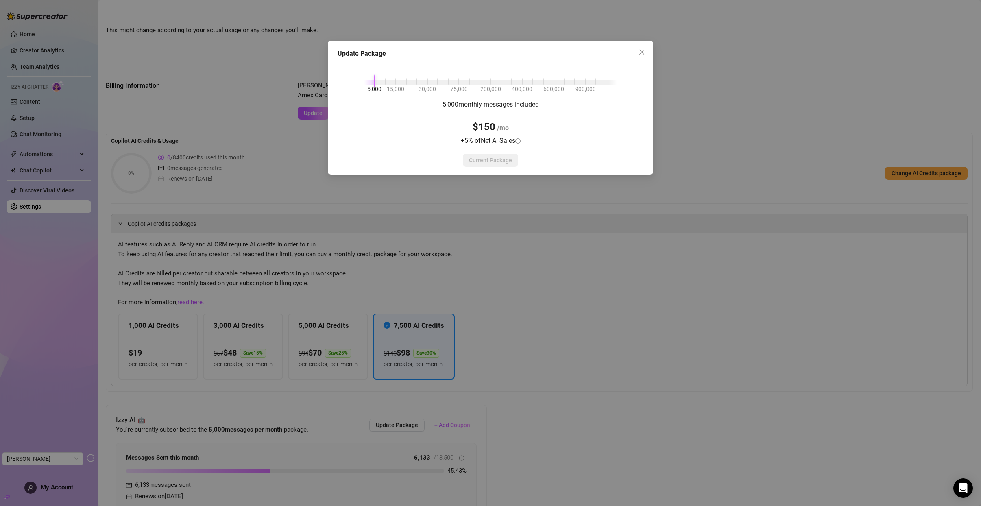
click at [384, 79] on div "5,000 15,000 30,000 75,000 200,000 400,000 600,000 900,000" at bounding box center [490, 80] width 253 height 5
click at [372, 82] on div at bounding box center [374, 82] width 21 height 5
click at [644, 51] on icon "close" at bounding box center [642, 52] width 7 height 7
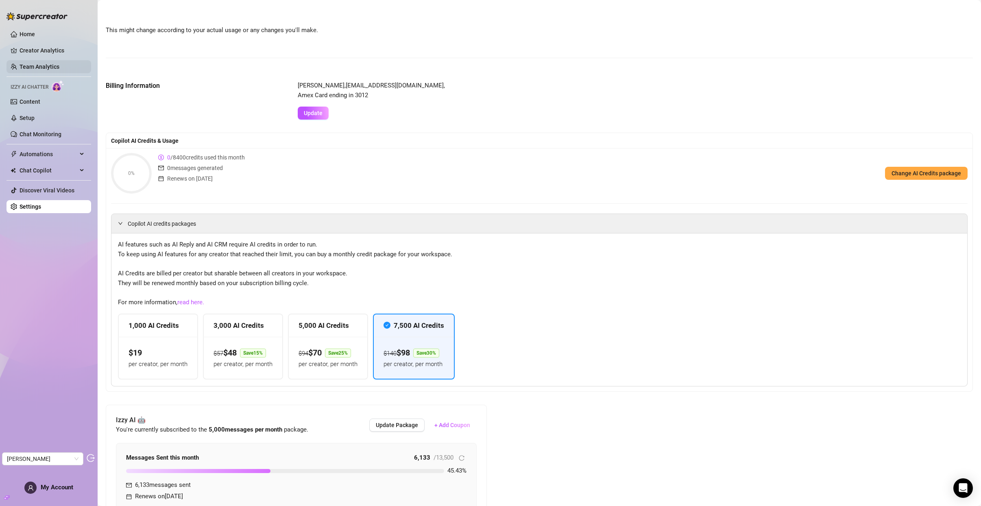
click at [59, 70] on link "Team Analytics" at bounding box center [40, 66] width 40 height 7
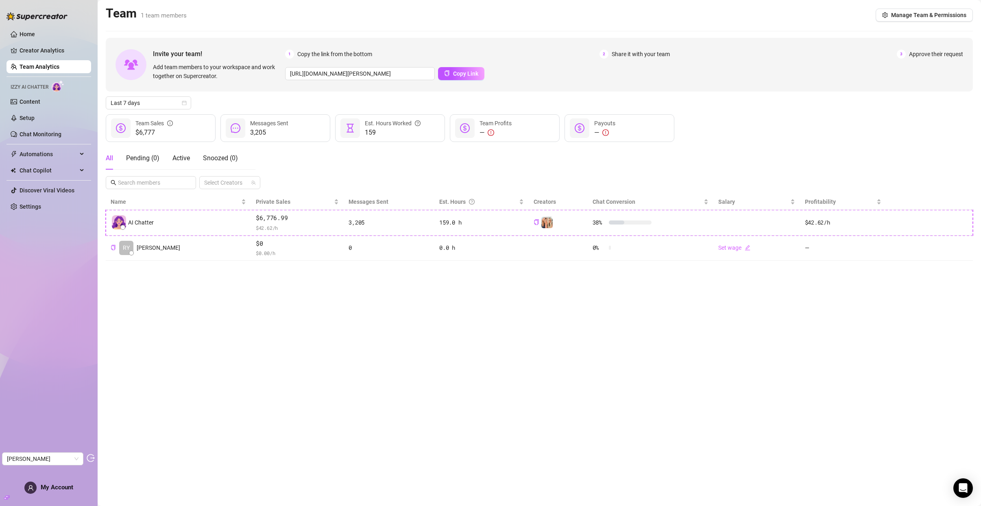
click at [59, 216] on ul "Home Creator Analytics Team Analytics Izzy AI Chatter Content Setup Chat Monito…" at bounding box center [49, 120] width 85 height 192
click at [190, 102] on div "Last 7 days" at bounding box center [148, 102] width 85 height 13
click at [126, 171] on div "Custom date" at bounding box center [148, 171] width 72 height 9
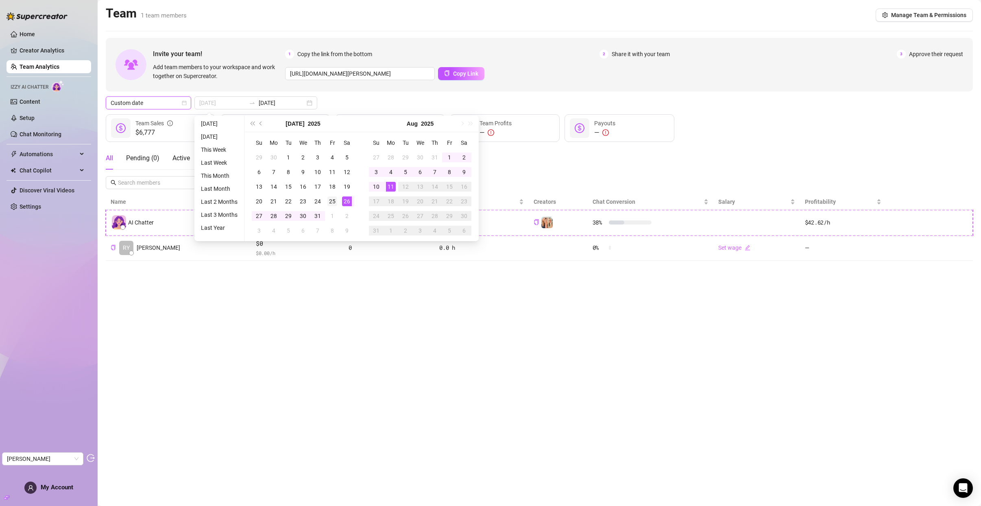
type input "2025-07-25"
click at [334, 200] on div "25" at bounding box center [332, 201] width 10 height 10
type input "2025-08-10"
type input "2025-08-04"
type input "2025-08-11"
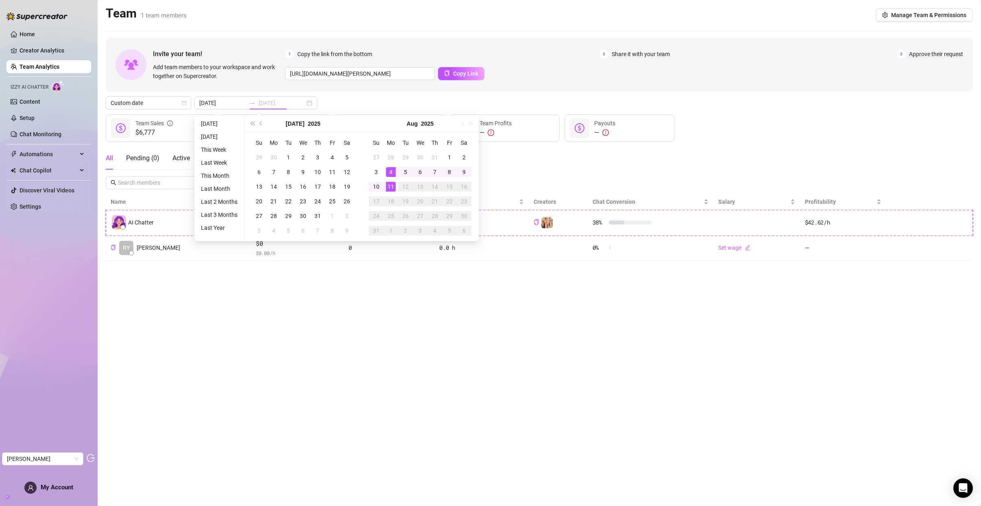
click at [392, 184] on div "11" at bounding box center [391, 187] width 10 height 10
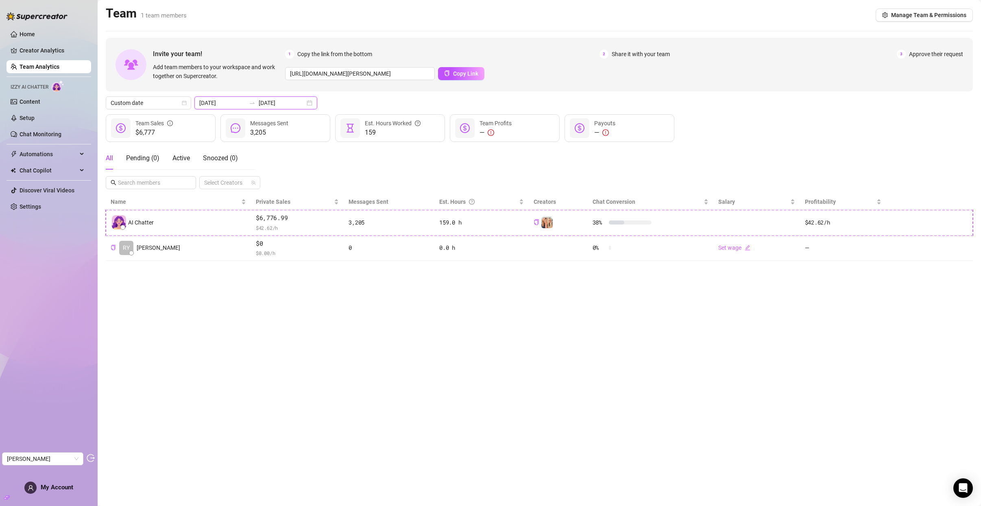
click at [222, 101] on input "2025-08-04" at bounding box center [222, 102] width 46 height 9
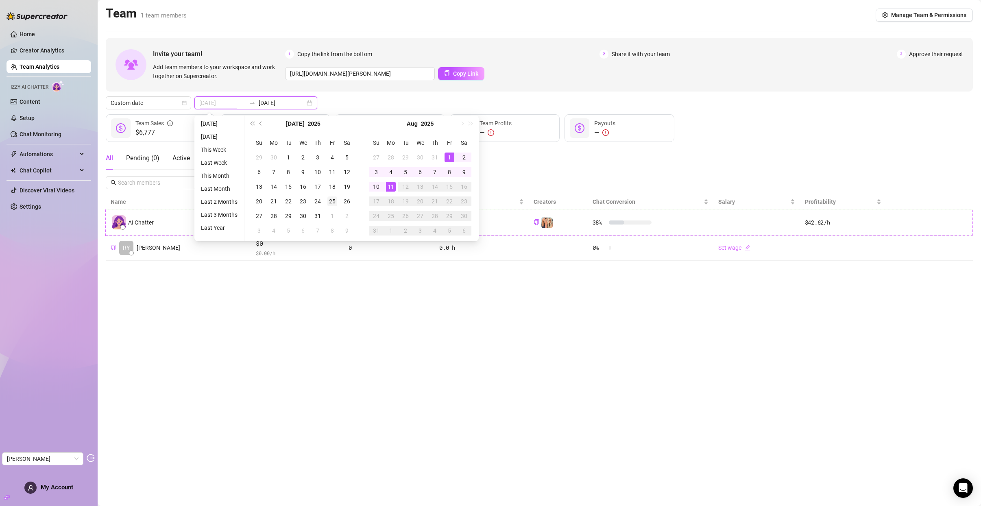
type input "2025-07-25"
click at [328, 196] on div "25" at bounding box center [332, 201] width 10 height 10
type input "2025-08-11"
click at [394, 186] on div "11" at bounding box center [391, 187] width 10 height 10
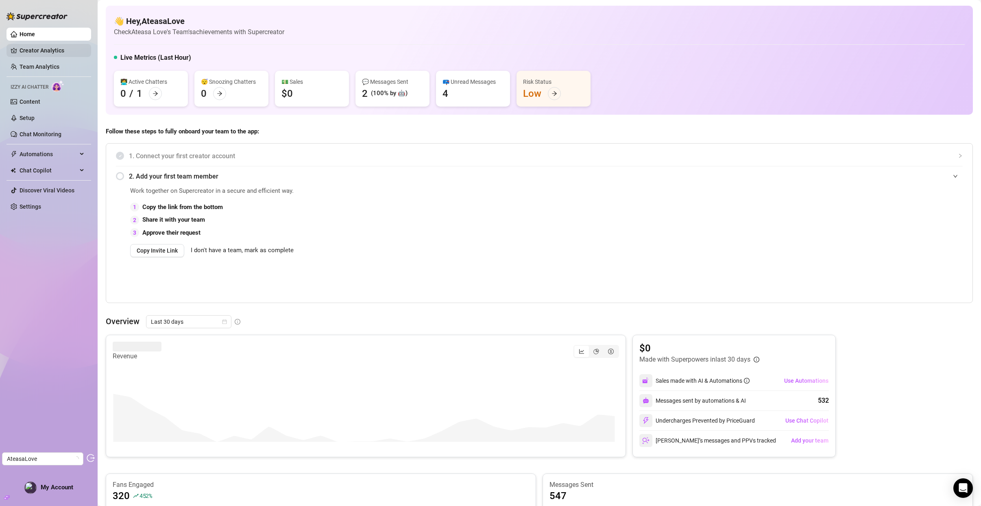
click at [51, 53] on link "Creator Analytics" at bounding box center [52, 50] width 65 height 13
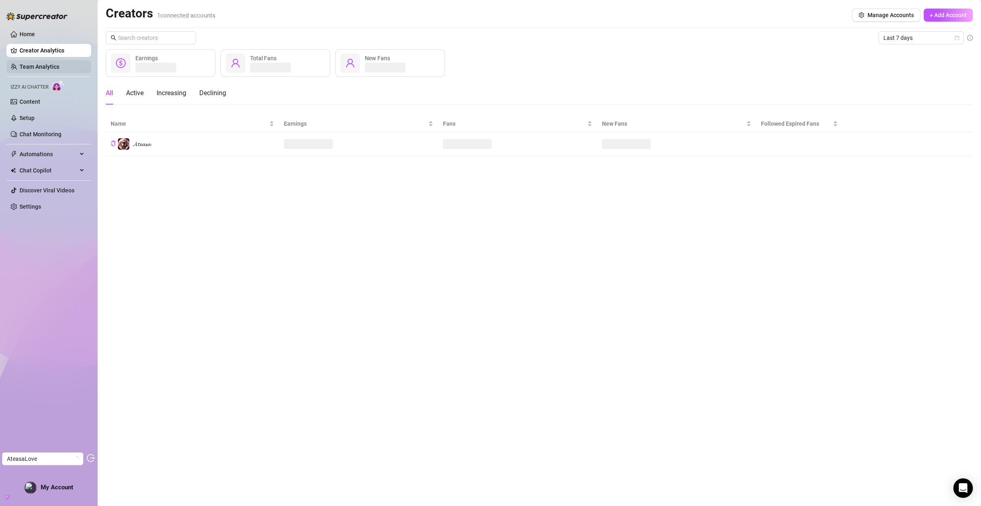
click at [54, 70] on link "Team Analytics" at bounding box center [40, 66] width 40 height 7
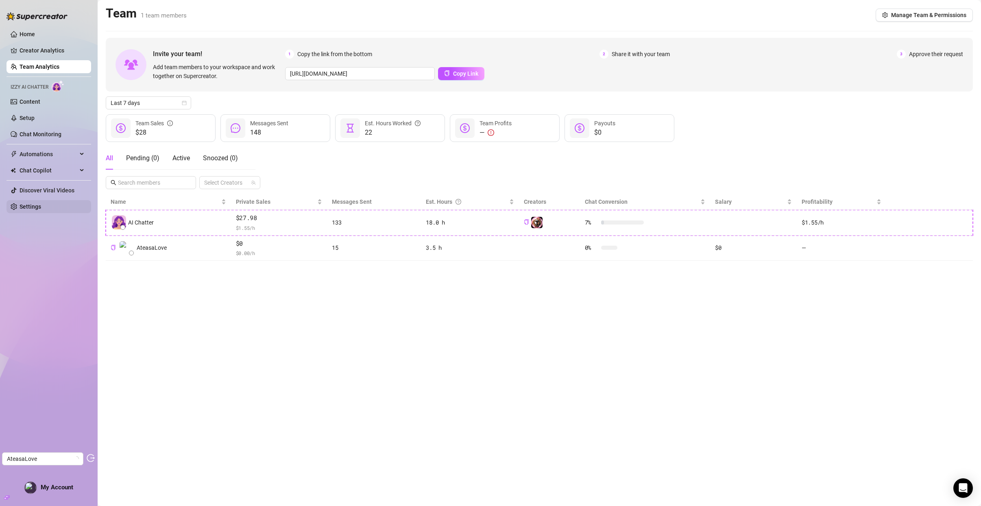
click at [39, 203] on link "Settings" at bounding box center [31, 206] width 22 height 7
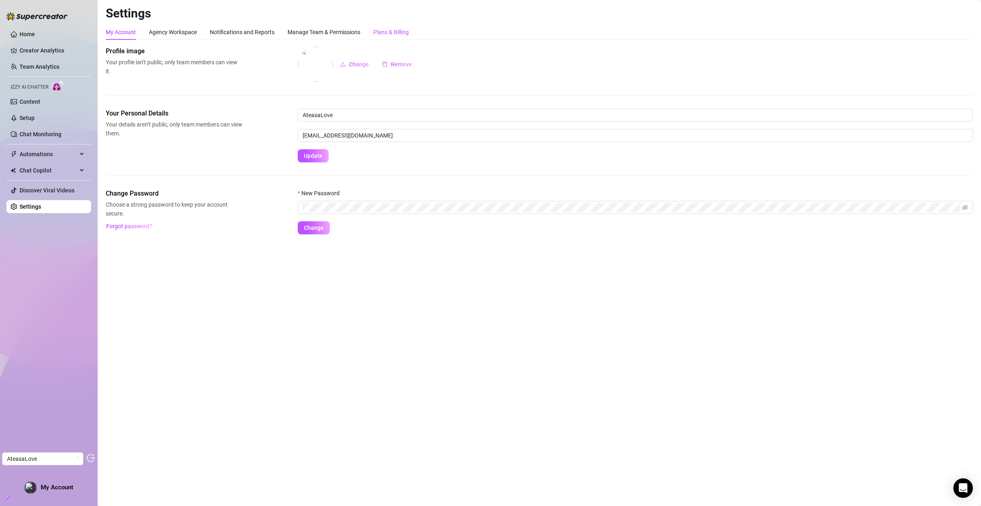
click at [378, 34] on div "Plans & Billing" at bounding box center [390, 32] width 35 height 9
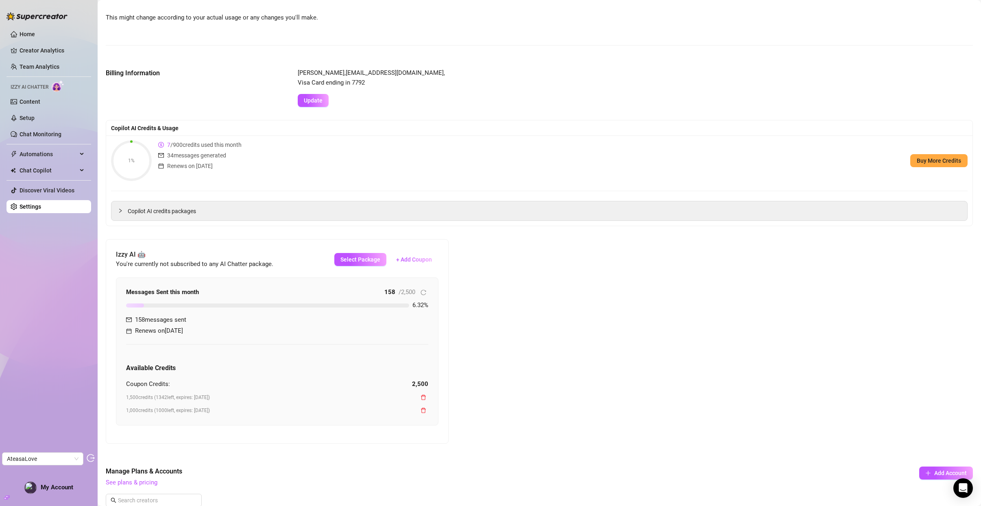
scroll to position [84, 0]
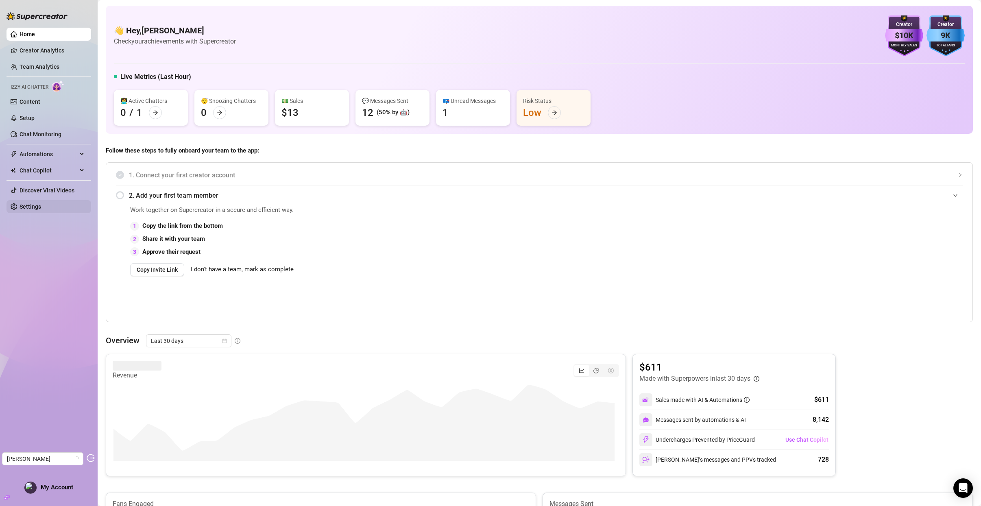
click at [34, 209] on link "Settings" at bounding box center [31, 206] width 22 height 7
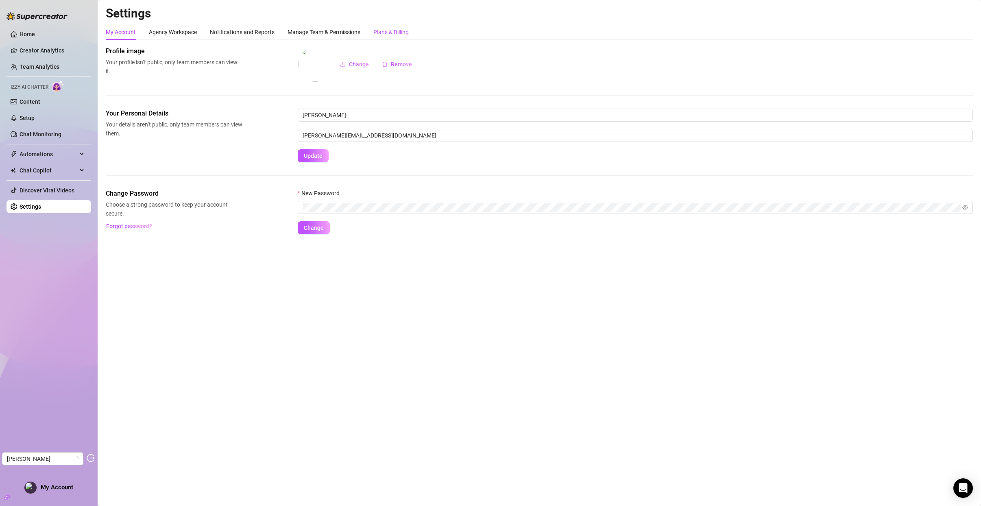
click at [403, 34] on div "Plans & Billing" at bounding box center [390, 32] width 35 height 9
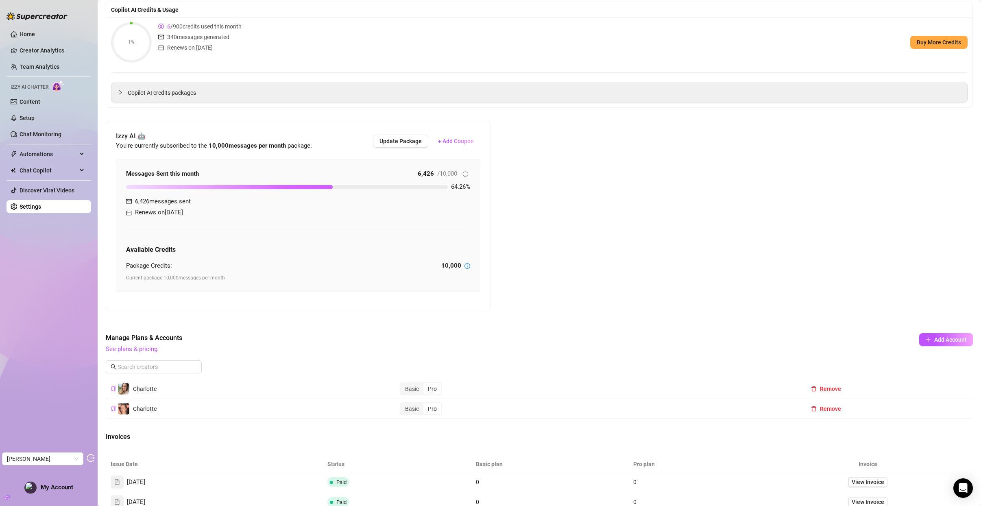
scroll to position [299, 0]
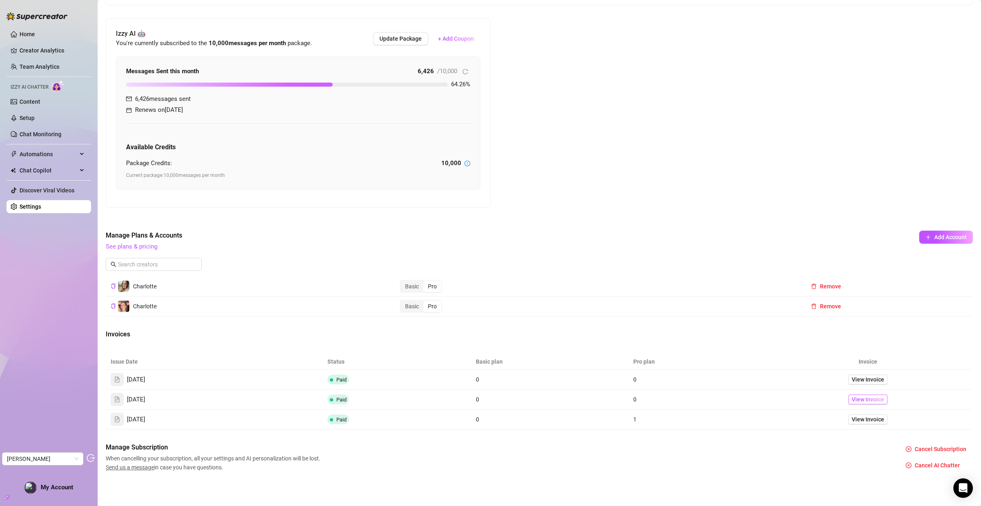
click at [856, 400] on span "View Invoice" at bounding box center [868, 399] width 33 height 9
click at [863, 377] on span "View Invoice" at bounding box center [868, 379] width 33 height 9
click at [868, 421] on span "View Invoice" at bounding box center [868, 419] width 33 height 9
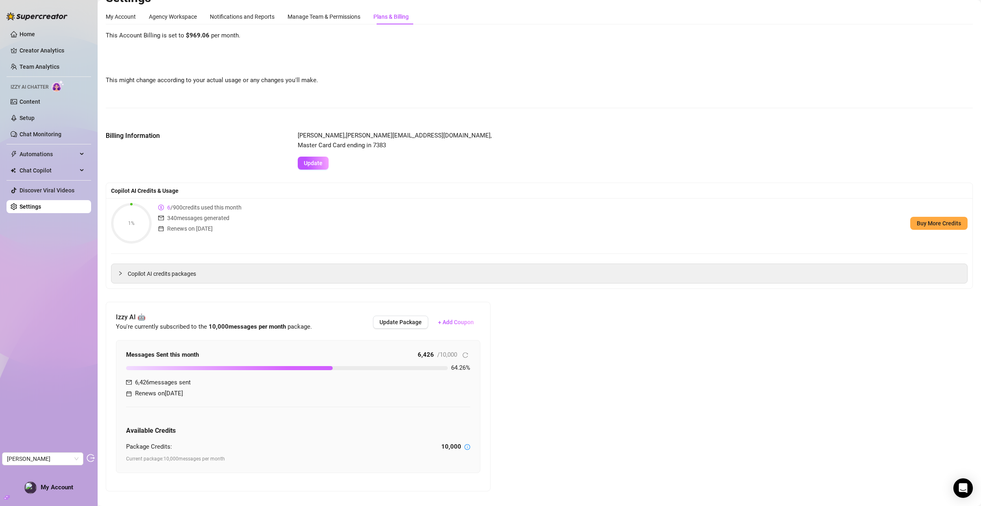
scroll to position [0, 0]
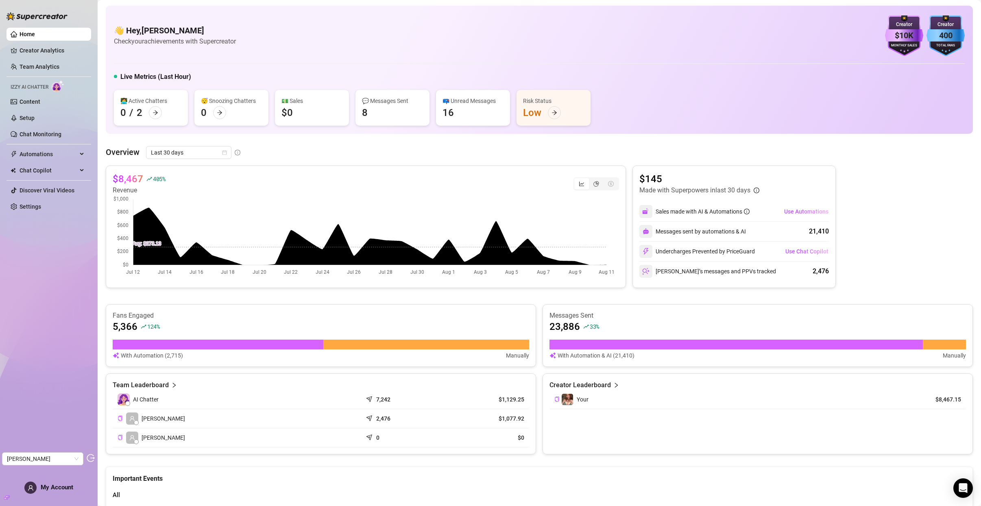
drag, startPoint x: 34, startPoint y: 210, endPoint x: 98, endPoint y: 170, distance: 75.8
click at [34, 209] on link "Settings" at bounding box center [31, 206] width 22 height 7
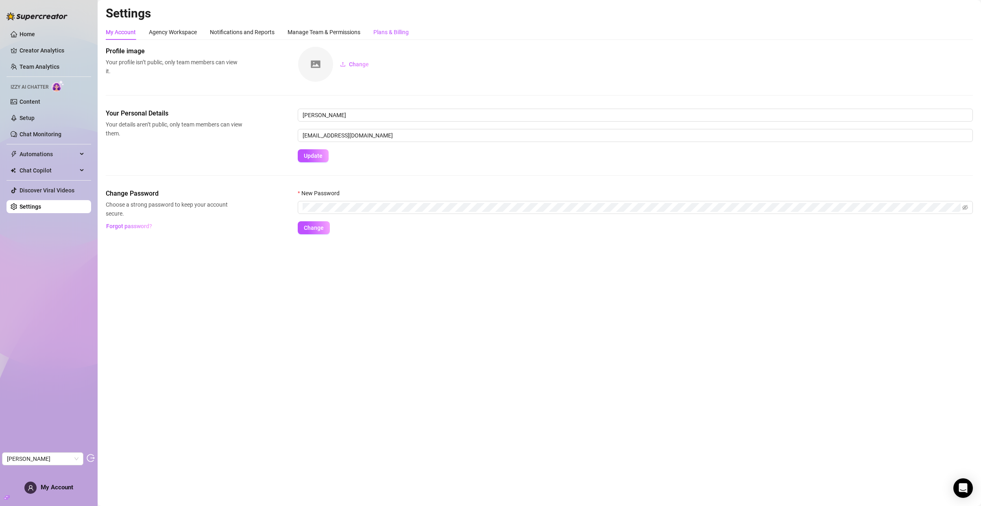
click at [390, 33] on div "Plans & Billing" at bounding box center [390, 32] width 35 height 9
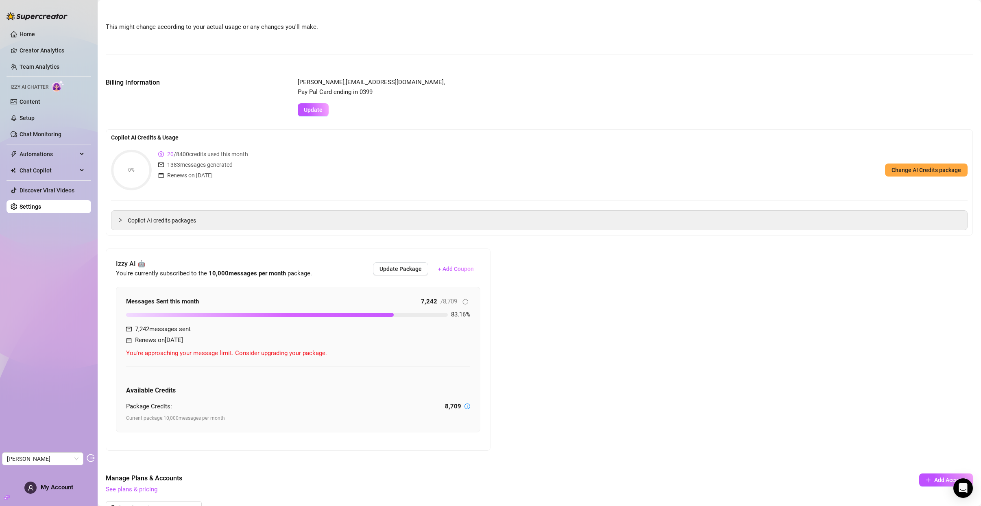
scroll to position [69, 0]
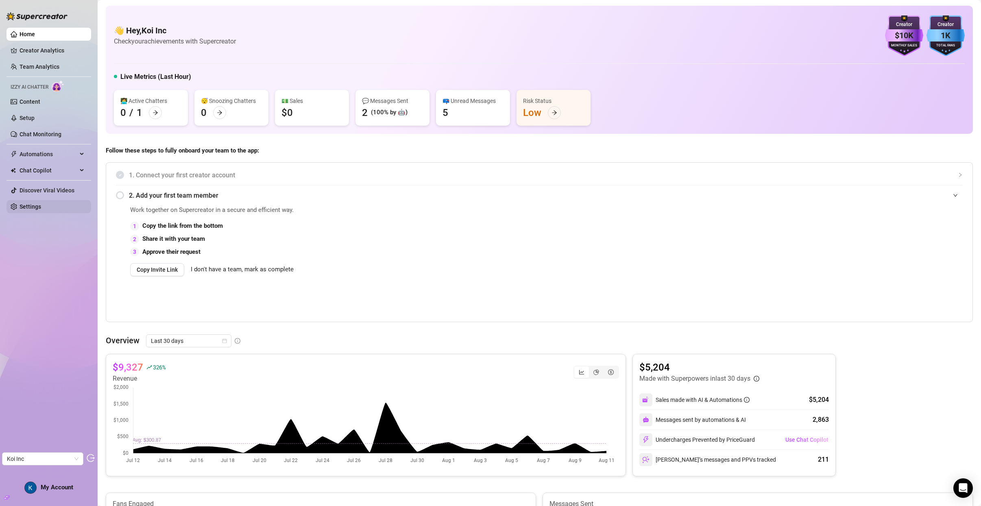
click at [41, 208] on link "Settings" at bounding box center [31, 206] width 22 height 7
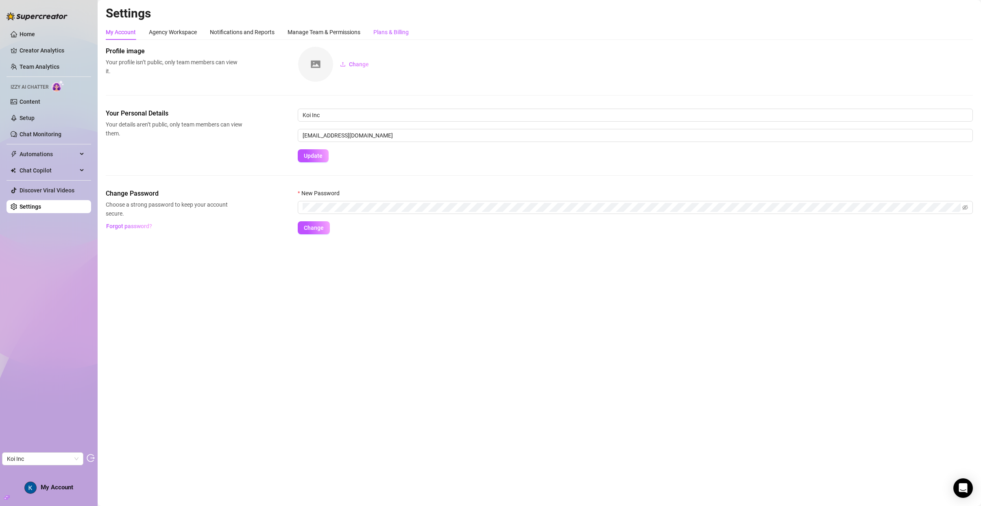
click at [400, 28] on div "Plans & Billing" at bounding box center [390, 32] width 35 height 9
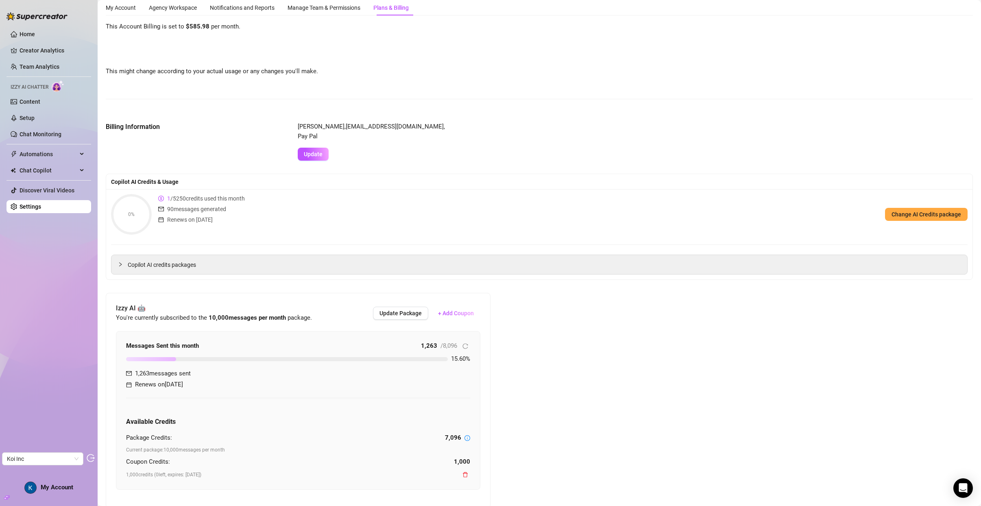
scroll to position [50, 0]
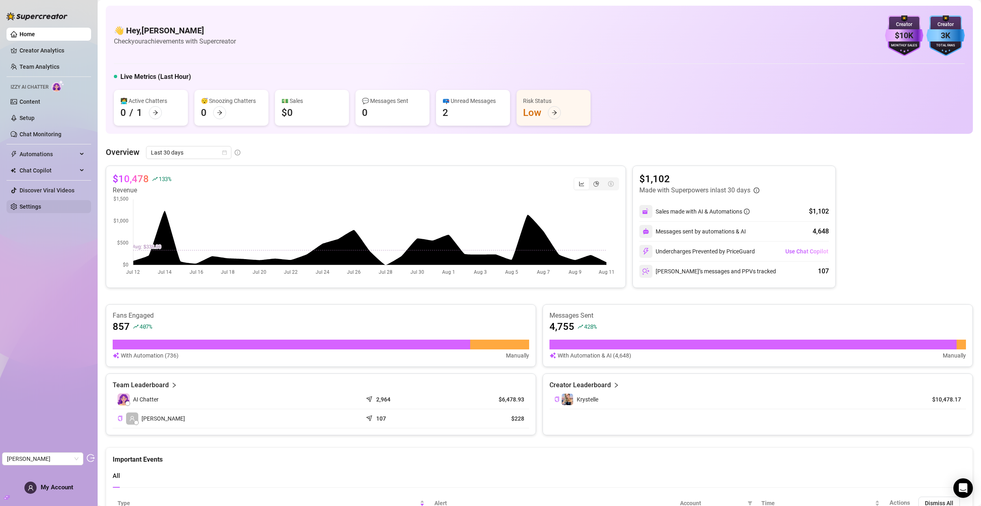
click at [39, 203] on link "Settings" at bounding box center [31, 206] width 22 height 7
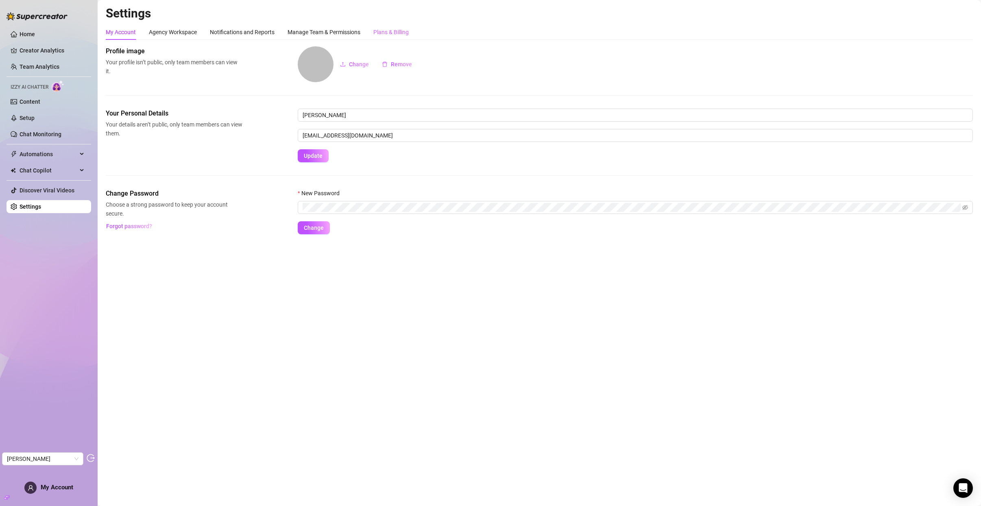
click at [379, 37] on div "Plans & Billing" at bounding box center [390, 31] width 35 height 15
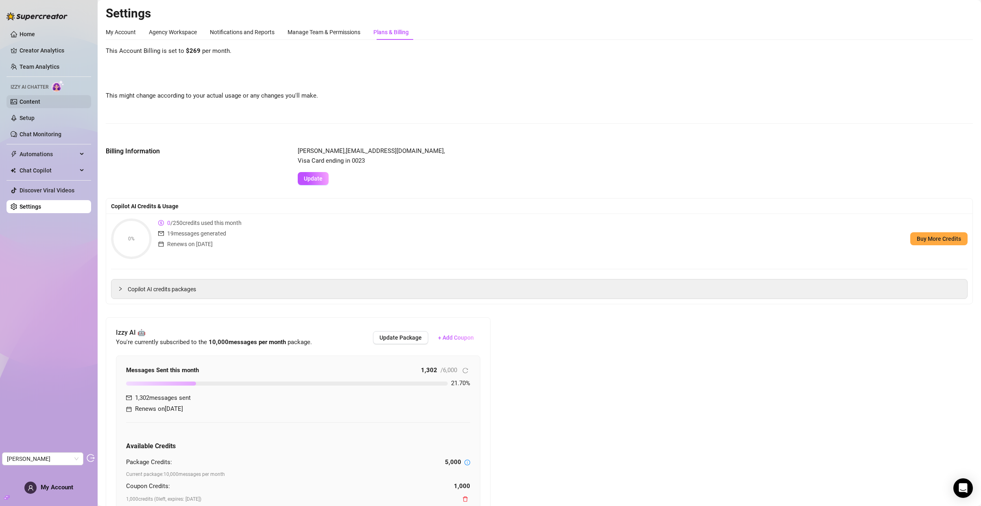
click at [40, 102] on link "Content" at bounding box center [30, 101] width 21 height 7
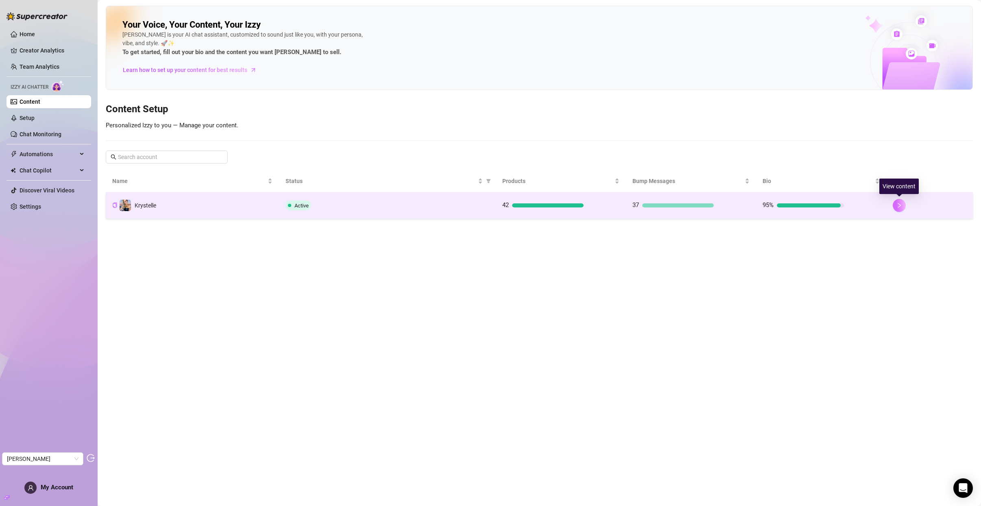
click at [897, 207] on icon "right" at bounding box center [899, 206] width 6 height 6
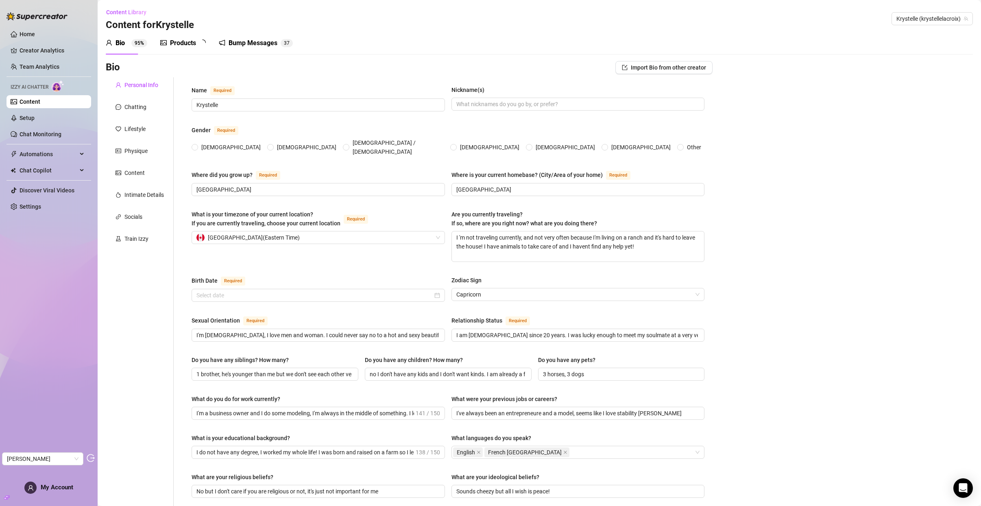
radio input "true"
type input "[DATE]"
click at [181, 43] on div "Products" at bounding box center [183, 43] width 26 height 10
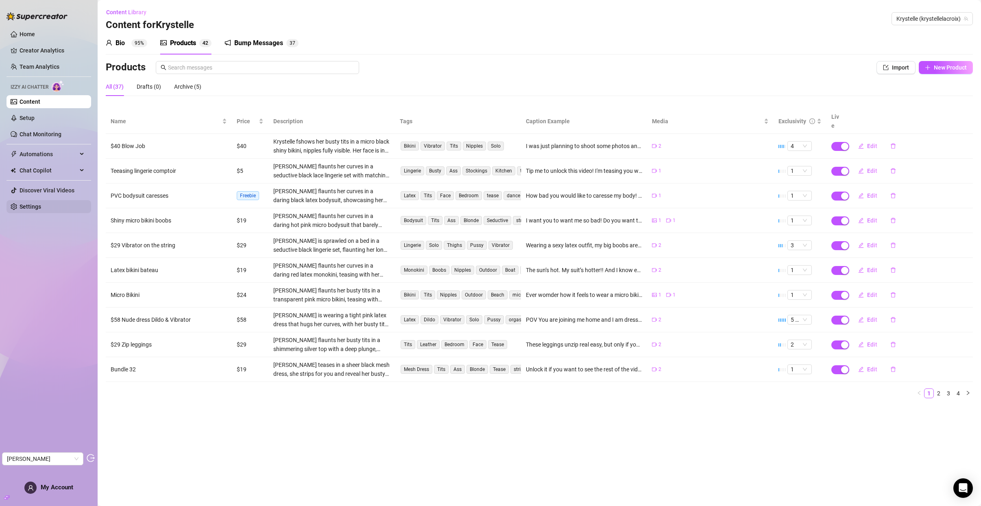
click at [41, 208] on link "Settings" at bounding box center [31, 206] width 22 height 7
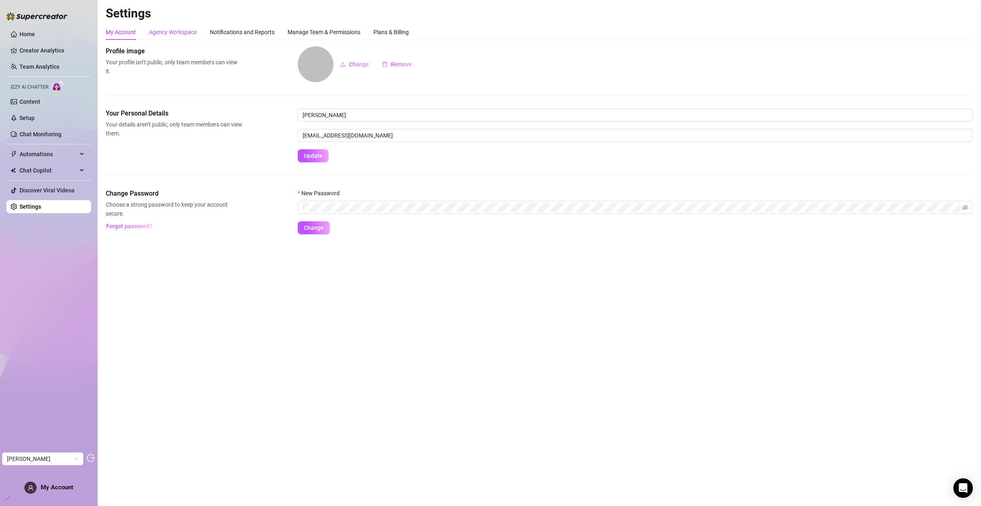
click at [156, 31] on div "Agency Workspace" at bounding box center [173, 32] width 48 height 9
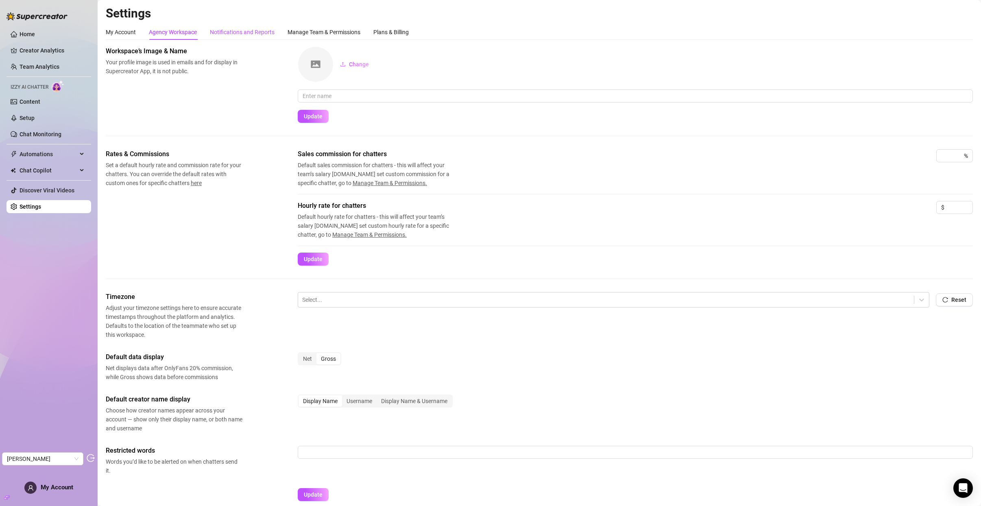
click at [242, 34] on div "Notifications and Reports" at bounding box center [242, 32] width 65 height 9
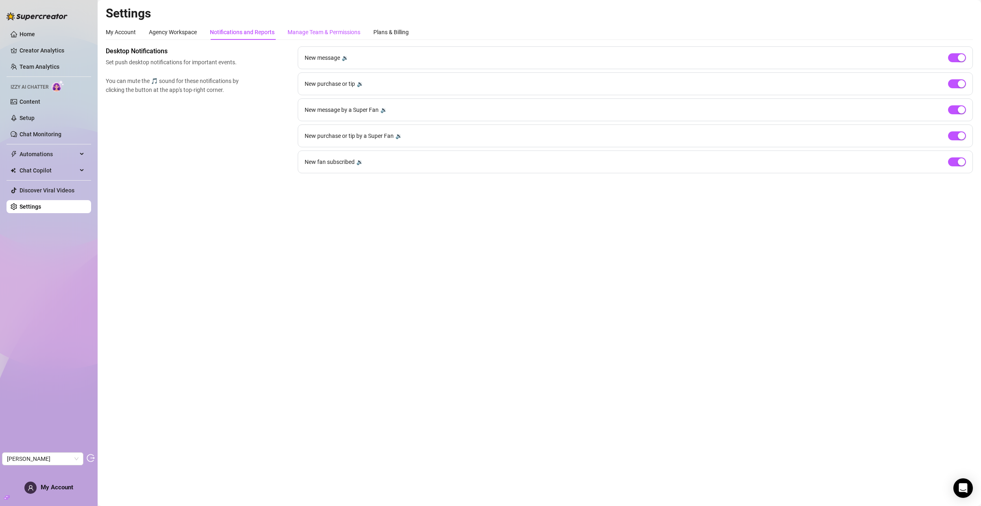
click at [301, 32] on div "Manage Team & Permissions" at bounding box center [324, 32] width 73 height 9
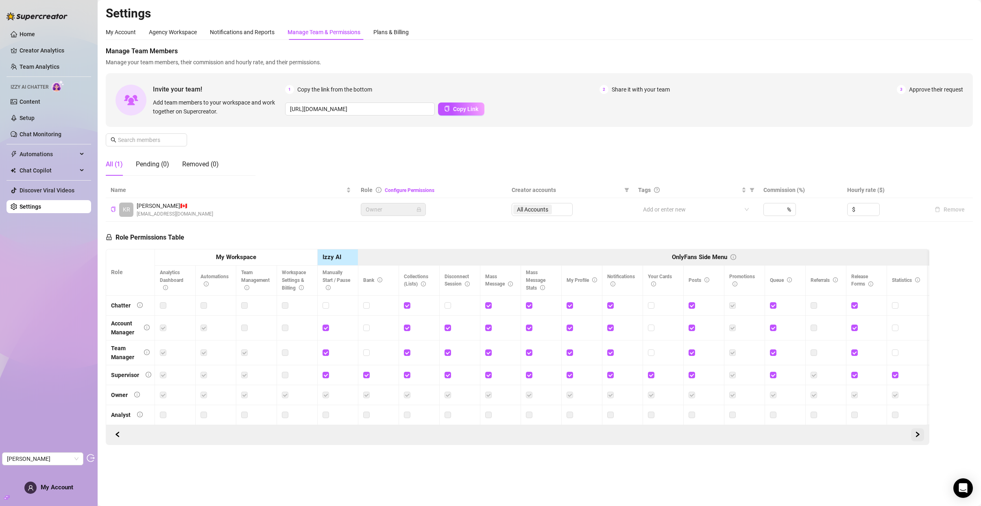
click at [916, 437] on icon "right" at bounding box center [918, 435] width 6 height 6
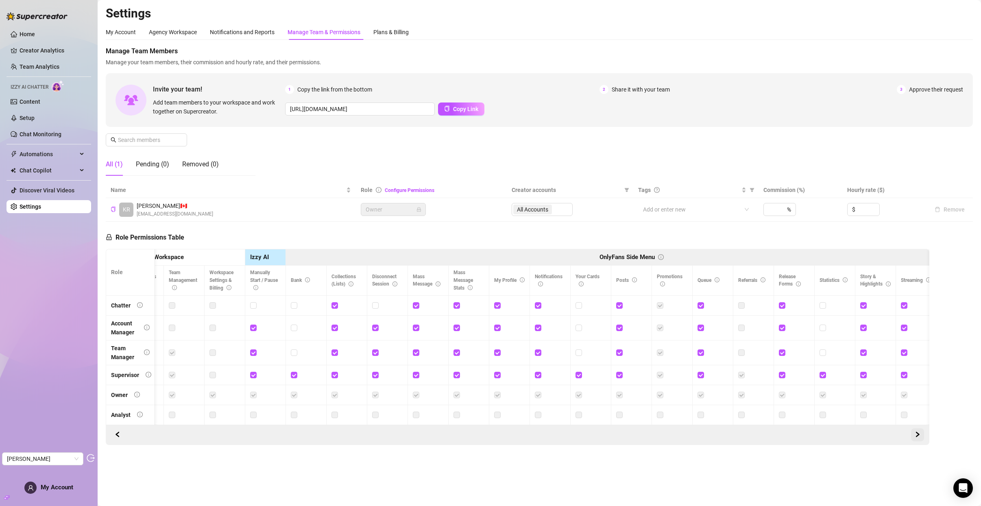
scroll to position [0, 122]
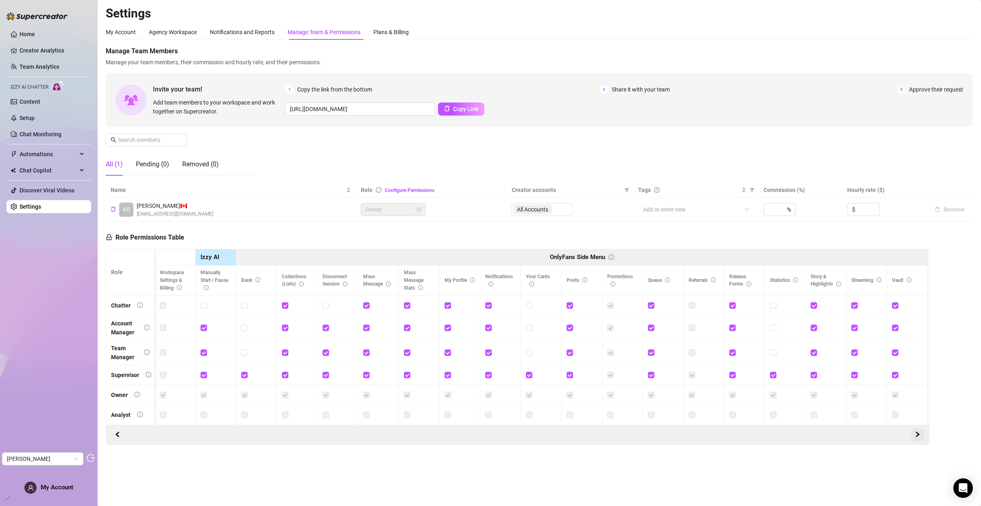
click at [916, 437] on icon "right" at bounding box center [918, 435] width 6 height 6
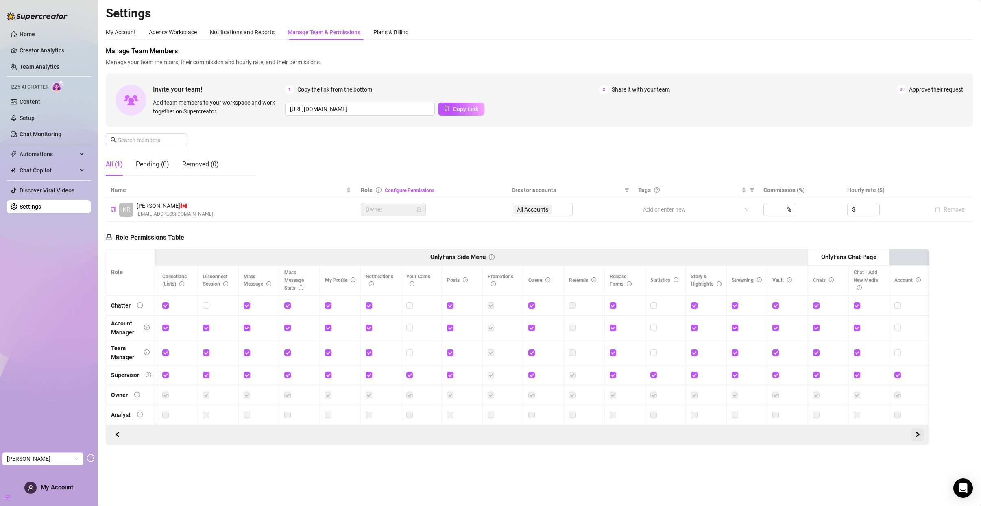
scroll to position [0, 244]
click at [916, 437] on icon "right" at bounding box center [918, 435] width 6 height 6
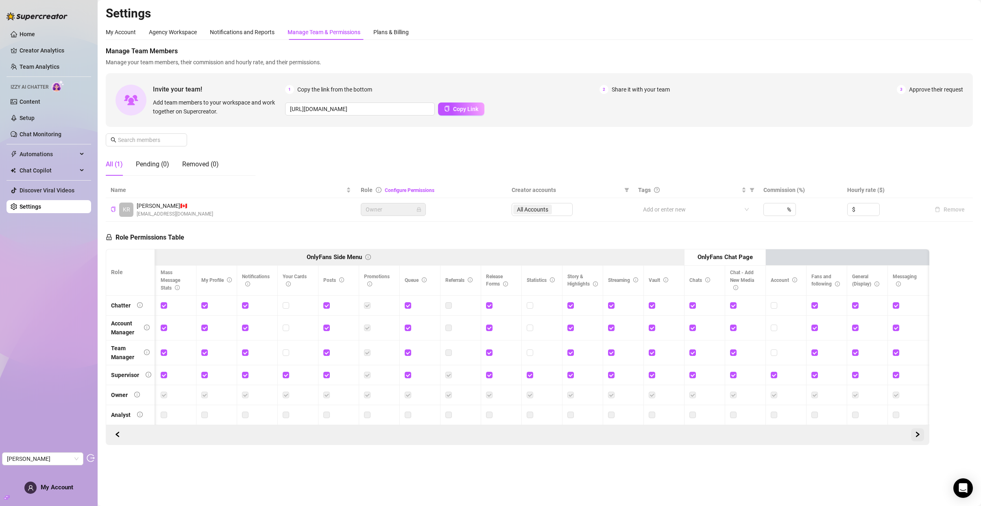
scroll to position [0, 0]
click at [916, 437] on icon "right" at bounding box center [918, 435] width 6 height 6
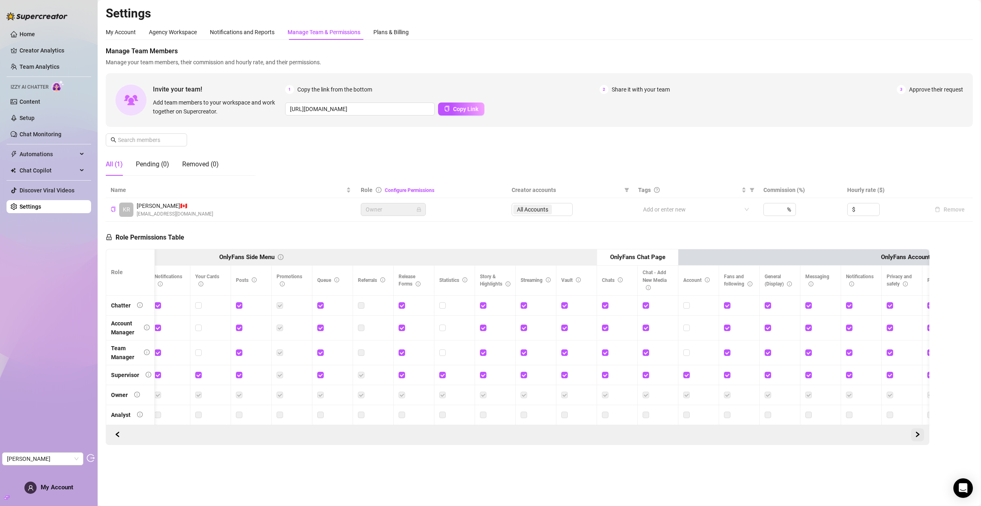
scroll to position [0, 488]
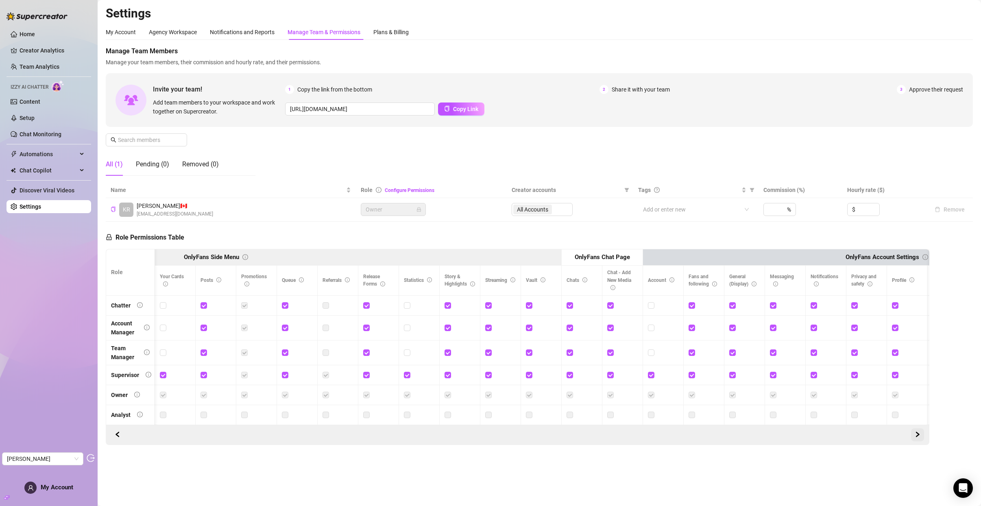
click at [916, 437] on icon "right" at bounding box center [918, 435] width 6 height 6
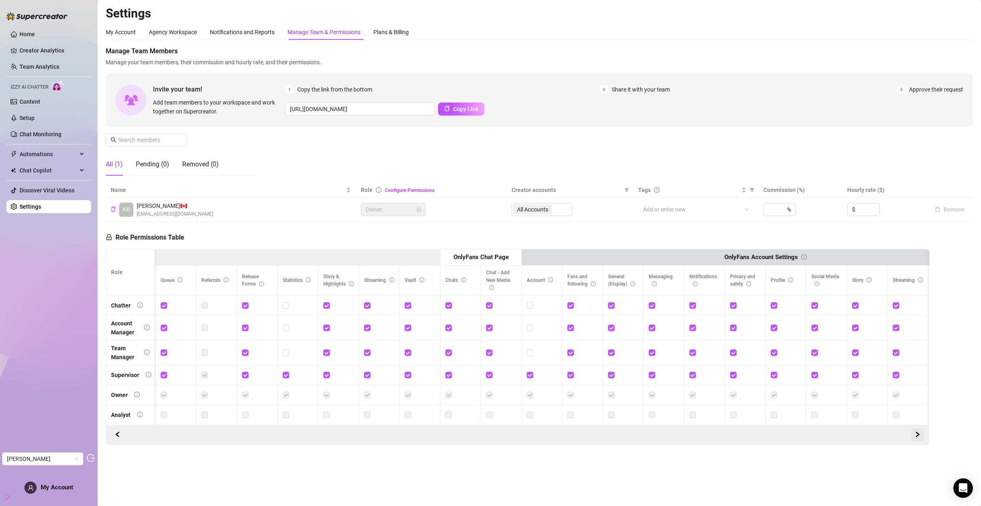
scroll to position [0, 610]
click at [916, 437] on icon "right" at bounding box center [918, 435] width 6 height 6
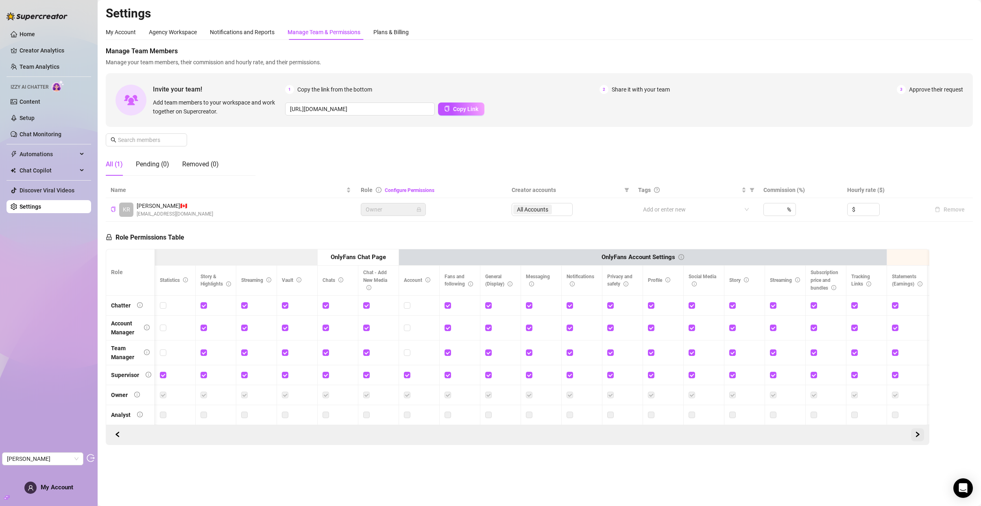
click at [915, 437] on icon "right" at bounding box center [918, 435] width 6 height 6
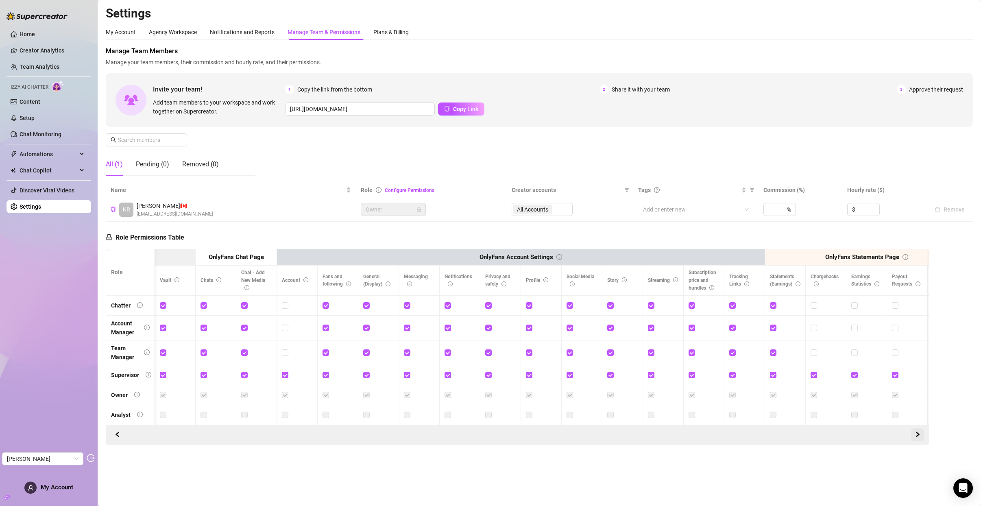
click at [914, 441] on button "button" at bounding box center [917, 434] width 13 height 13
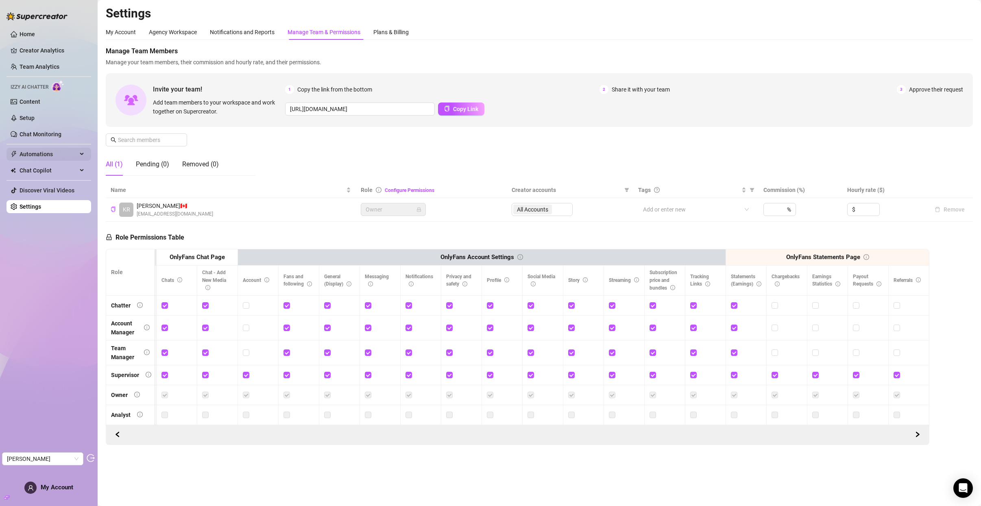
click at [33, 154] on span "Automations" at bounding box center [49, 154] width 58 height 13
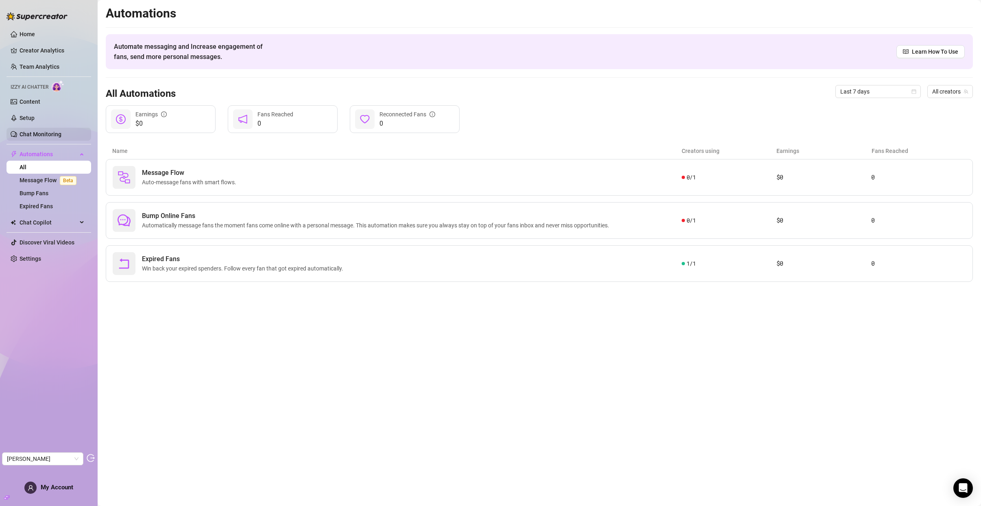
click at [51, 133] on link "Chat Monitoring" at bounding box center [41, 134] width 42 height 7
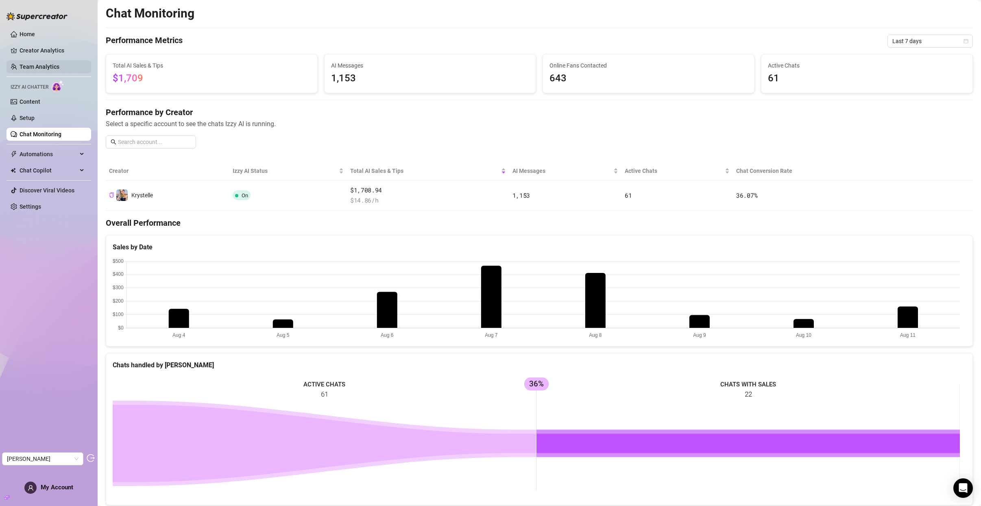
click at [49, 64] on link "Team Analytics" at bounding box center [40, 66] width 40 height 7
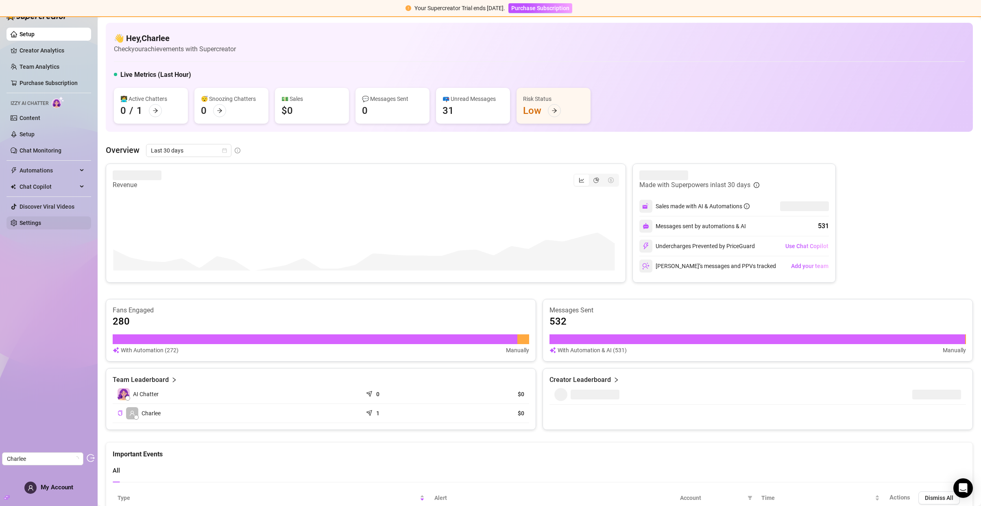
click at [30, 225] on link "Settings" at bounding box center [31, 223] width 22 height 7
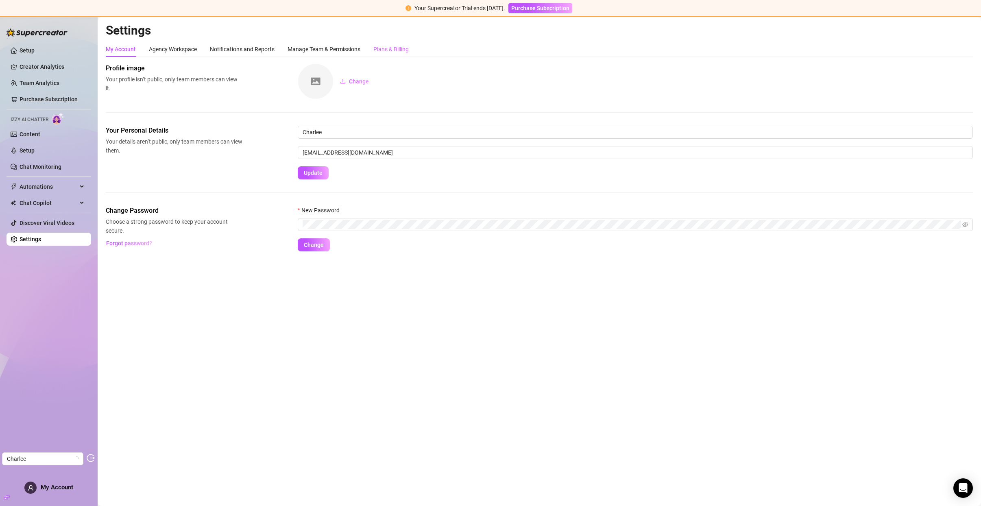
click at [409, 44] on div "Plans & Billing" at bounding box center [390, 48] width 35 height 15
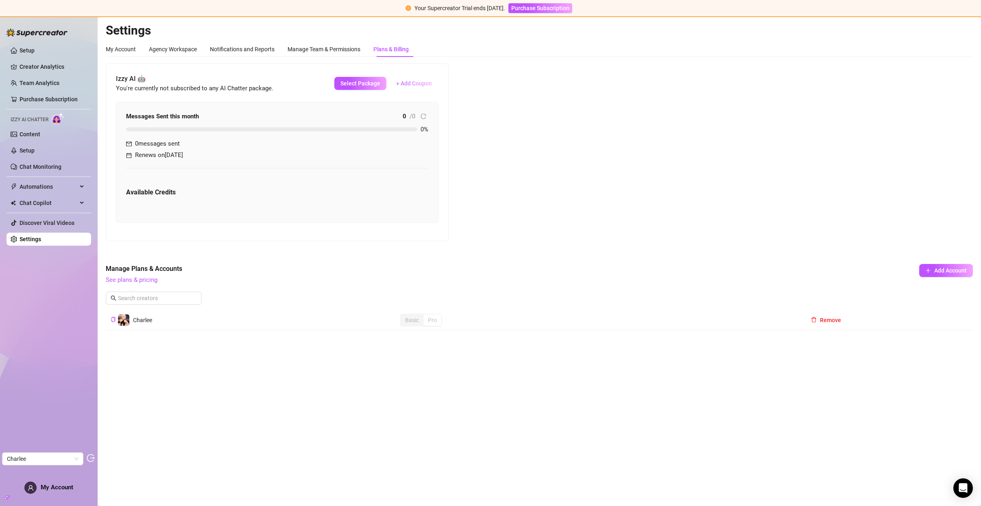
click at [422, 86] on span "+ Add Coupon" at bounding box center [414, 83] width 36 height 7
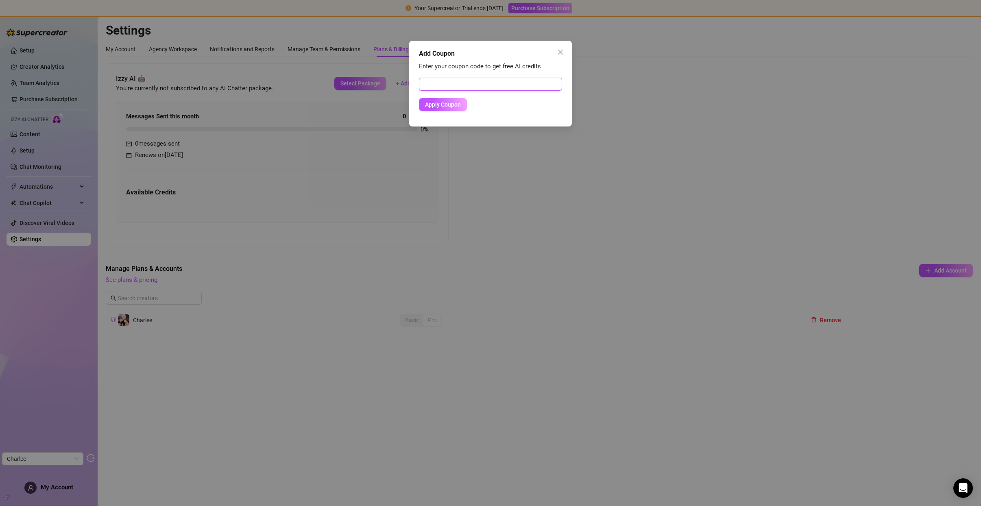
click at [469, 89] on input "text" at bounding box center [490, 84] width 143 height 13
paste input "BE1F007200RS0J3N0A9D"
type input "BE1F007200RS0J3N0A9D"
click at [450, 103] on span "Apply Coupon" at bounding box center [443, 104] width 36 height 7
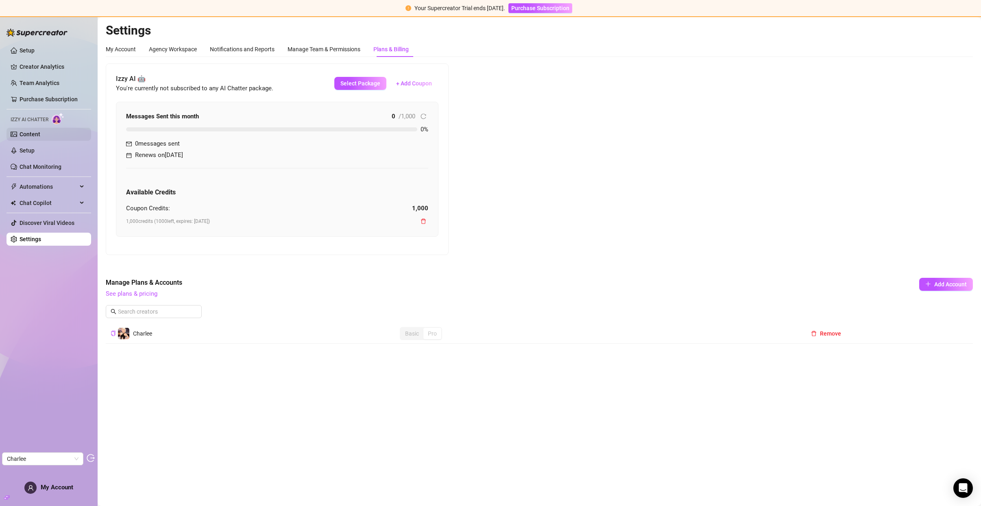
click at [26, 134] on link "Content" at bounding box center [30, 134] width 21 height 7
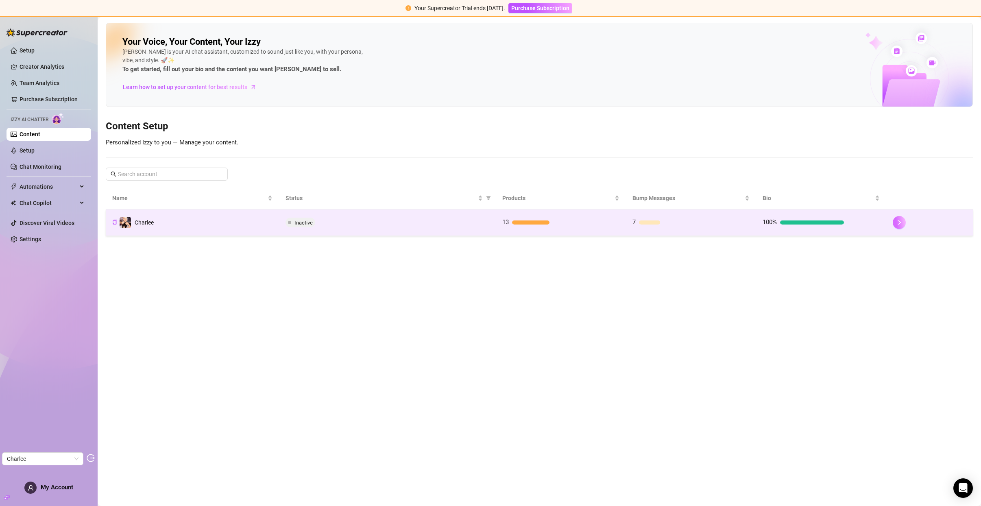
click at [905, 224] on button "button" at bounding box center [899, 222] width 13 height 13
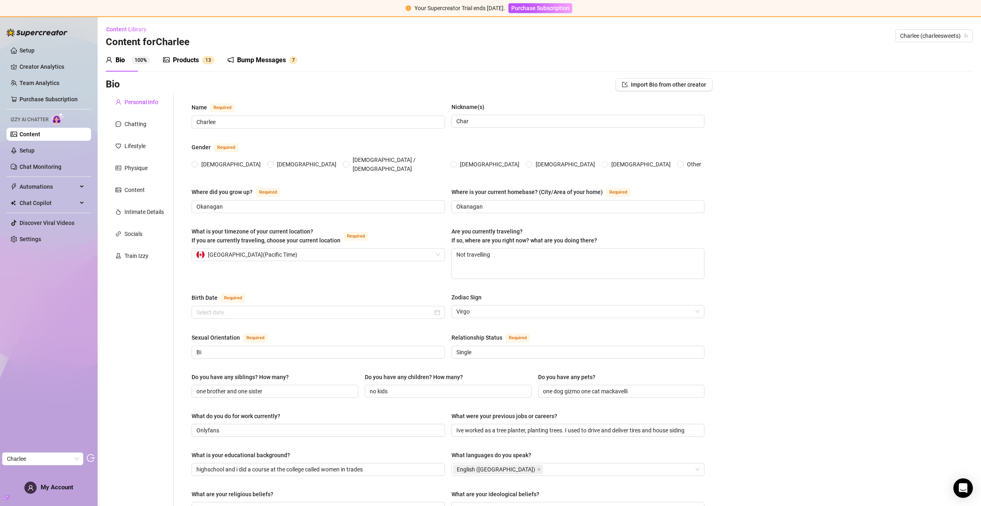
radio input "true"
type input "[DATE]"
click at [190, 58] on div "Products" at bounding box center [186, 60] width 26 height 10
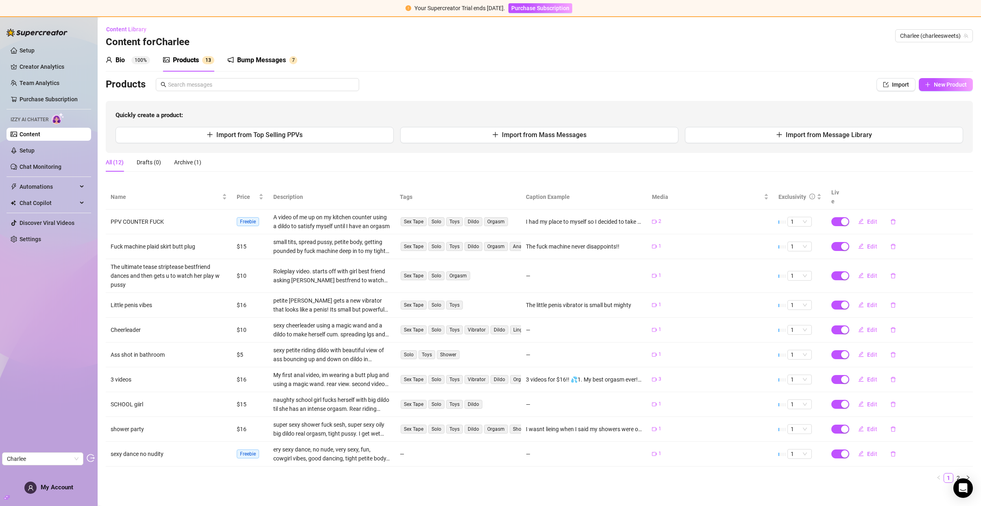
click at [252, 60] on div "Bump Messages" at bounding box center [261, 60] width 49 height 10
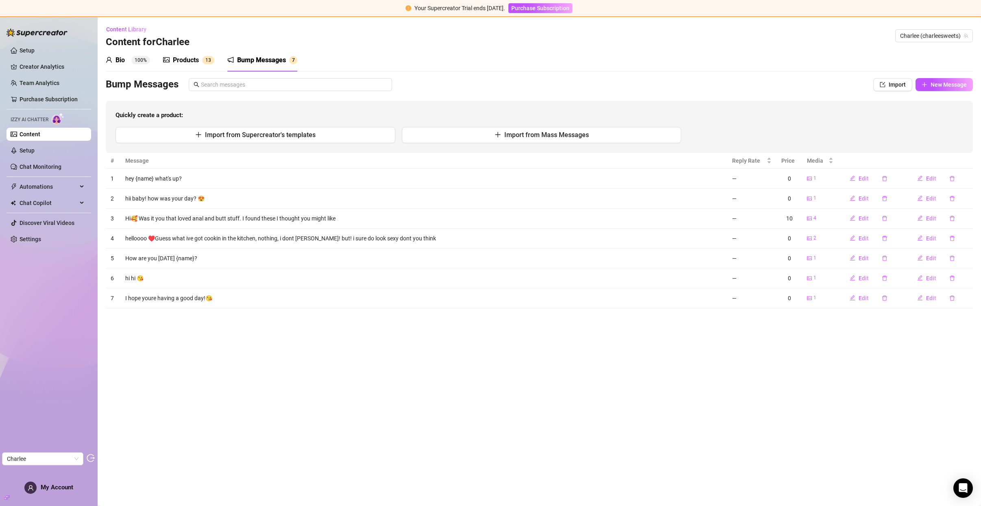
click at [38, 157] on ul "Setup Creator Analytics Team Analytics Purchase Subscription Izzy AI Chatter Co…" at bounding box center [49, 145] width 85 height 208
click at [35, 151] on link "Setup" at bounding box center [27, 150] width 15 height 7
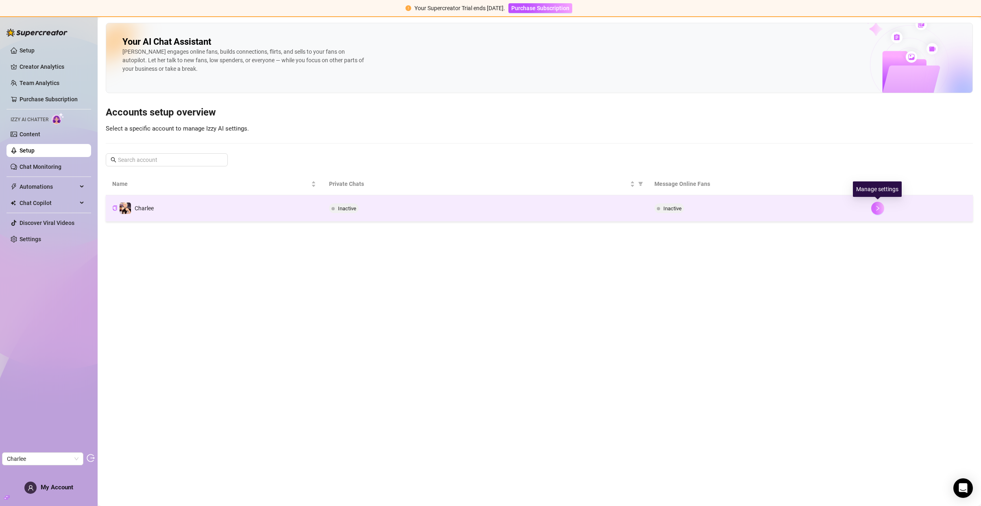
click at [876, 210] on icon "right" at bounding box center [877, 208] width 3 height 5
